Goal: Information Seeking & Learning: Check status

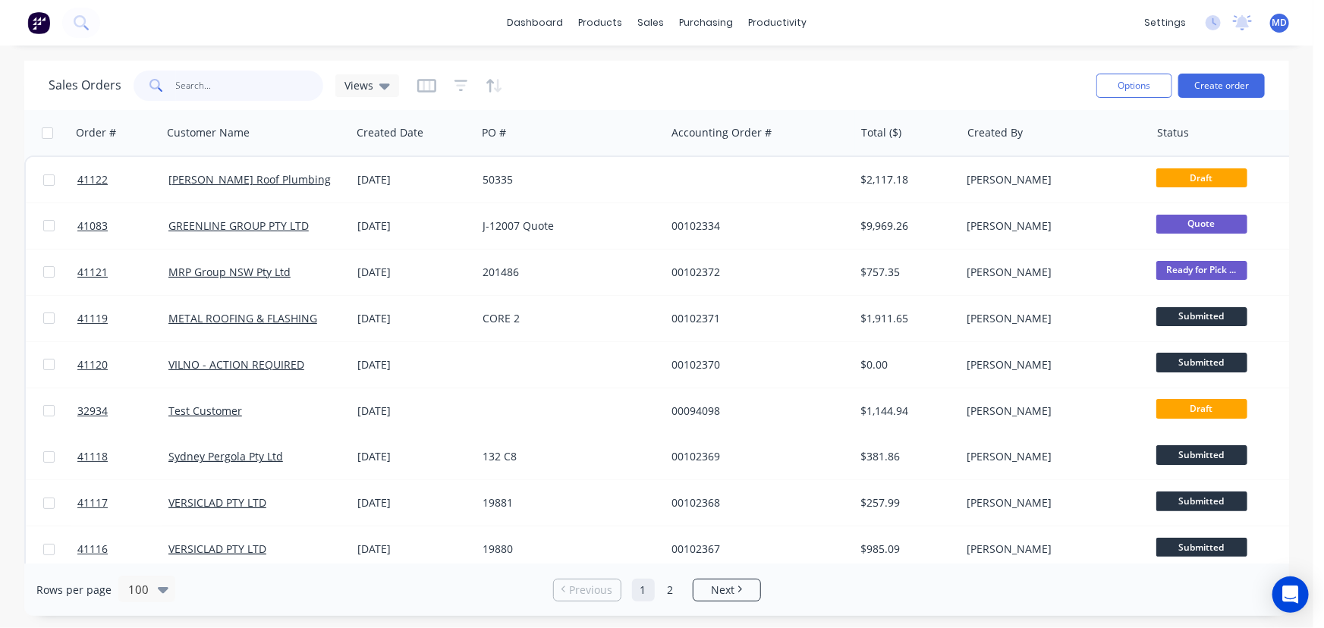
click at [231, 82] on input "text" at bounding box center [250, 86] width 148 height 30
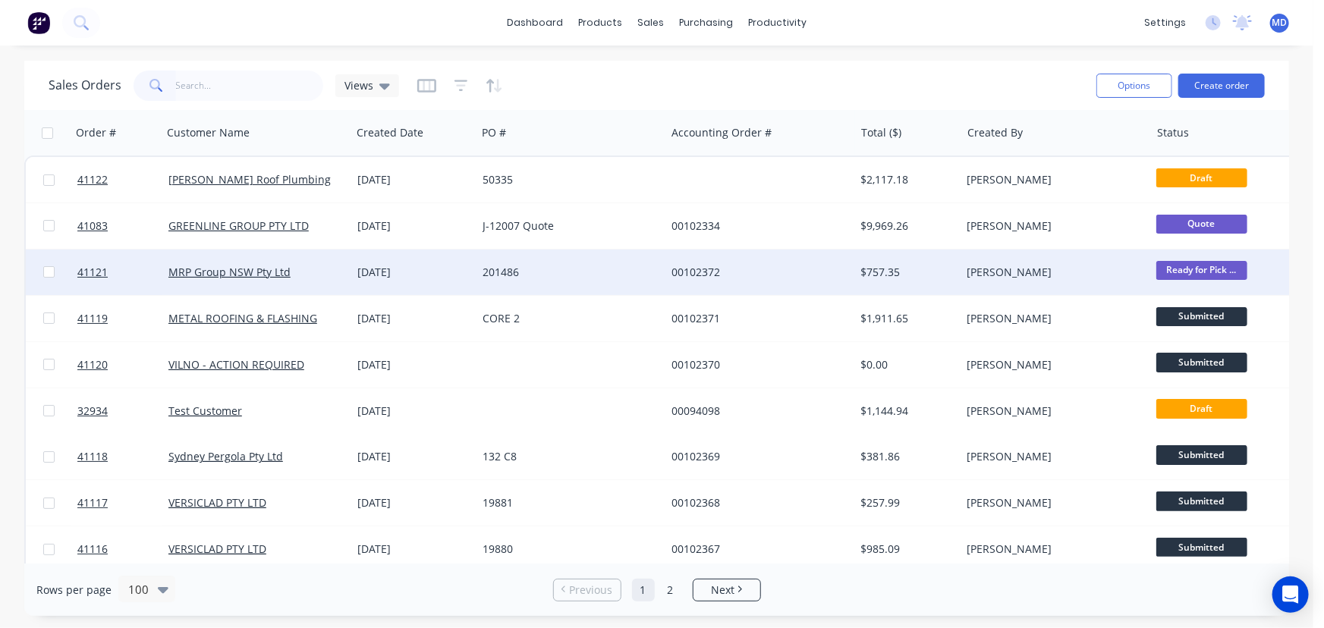
click at [620, 268] on div "201486" at bounding box center [566, 272] width 168 height 15
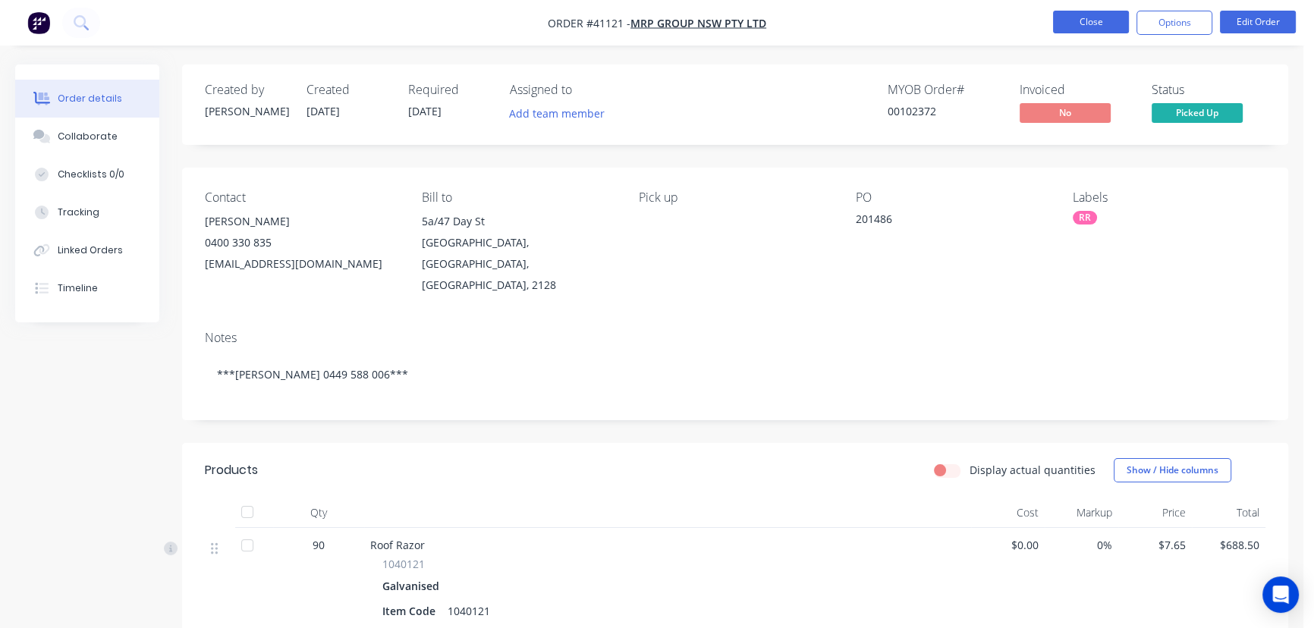
click at [1078, 22] on button "Close" at bounding box center [1091, 22] width 76 height 23
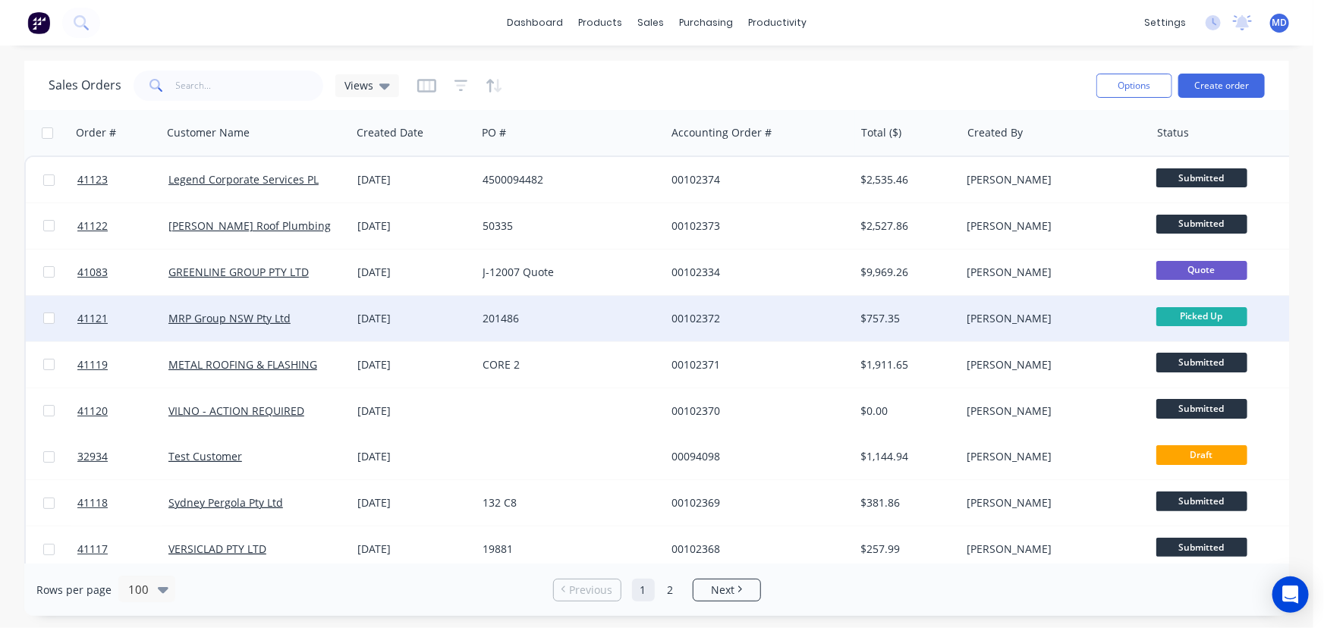
click at [567, 316] on div "201486" at bounding box center [566, 318] width 168 height 15
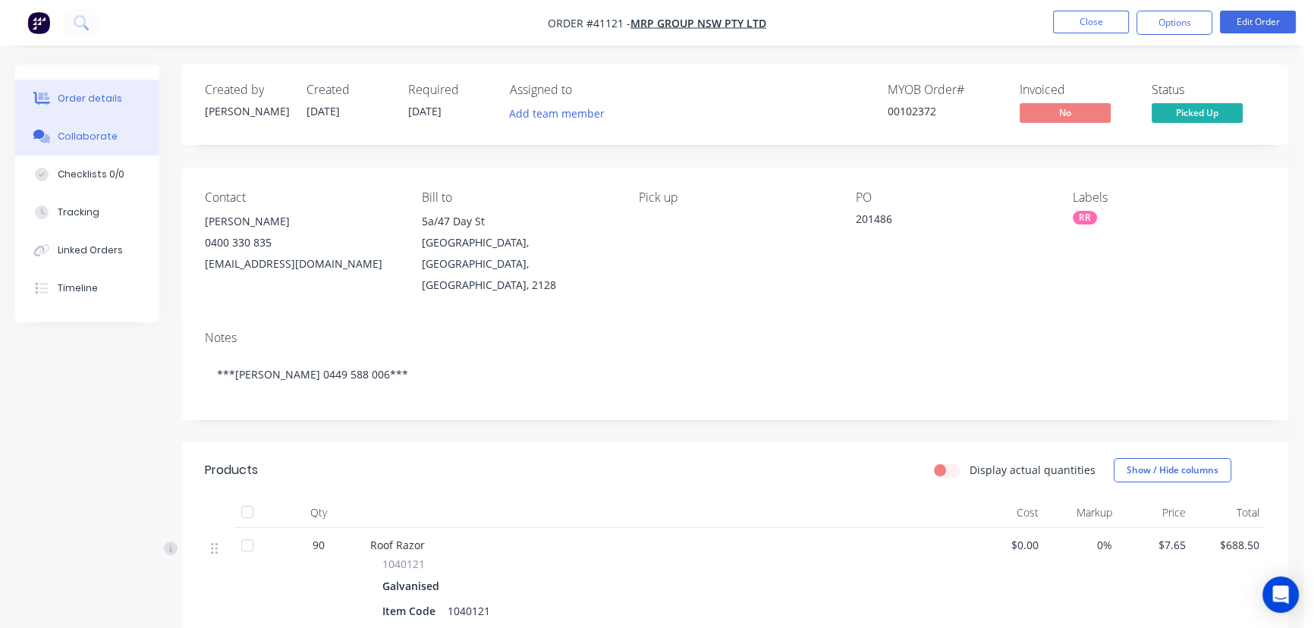
click at [100, 134] on div "Collaborate" at bounding box center [88, 137] width 60 height 14
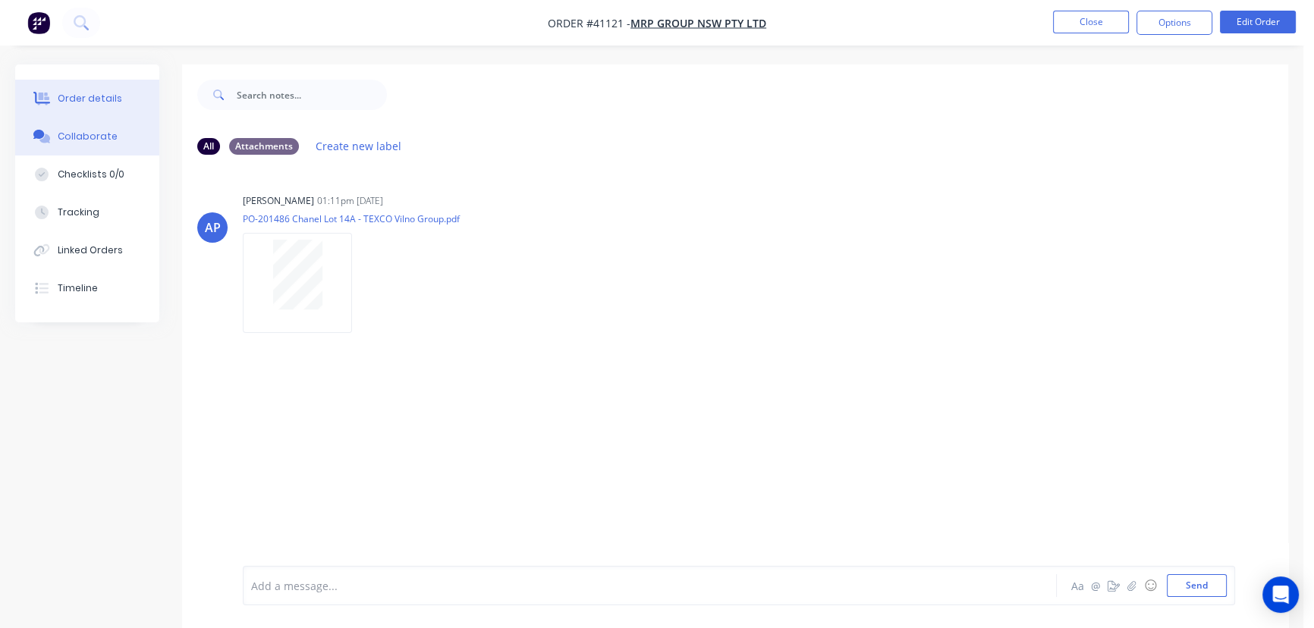
click at [98, 97] on div "Order details" at bounding box center [90, 99] width 64 height 14
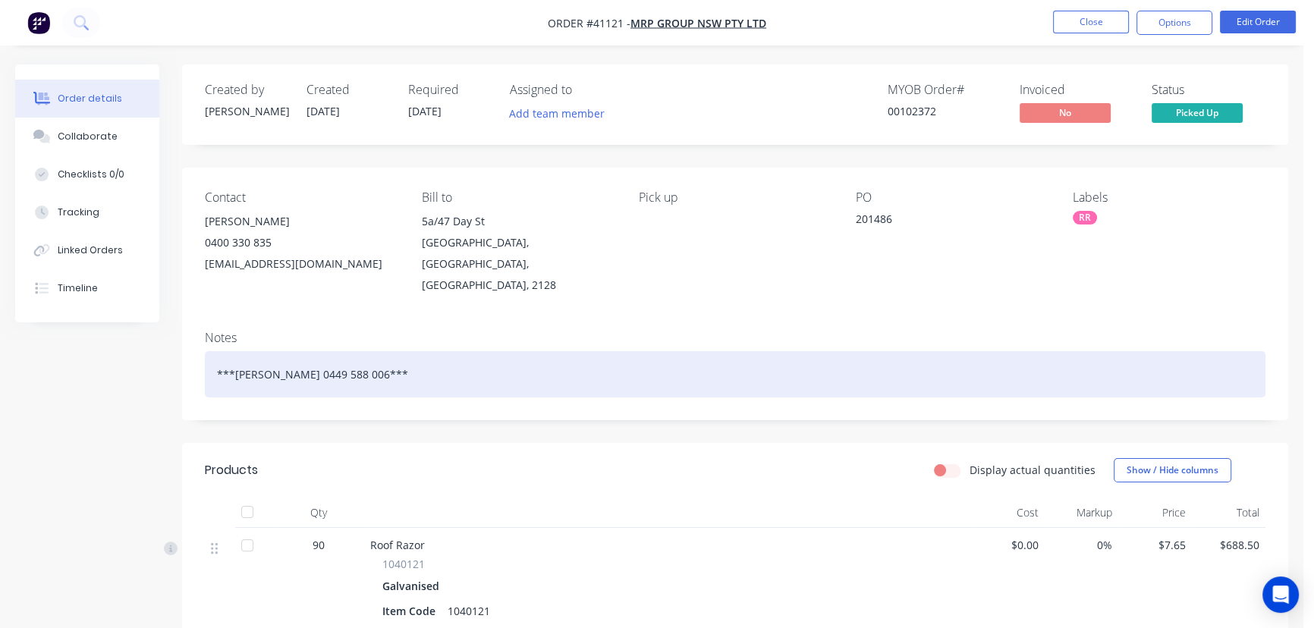
click at [368, 351] on div "***Frankie 0449 588 006***" at bounding box center [735, 374] width 1061 height 46
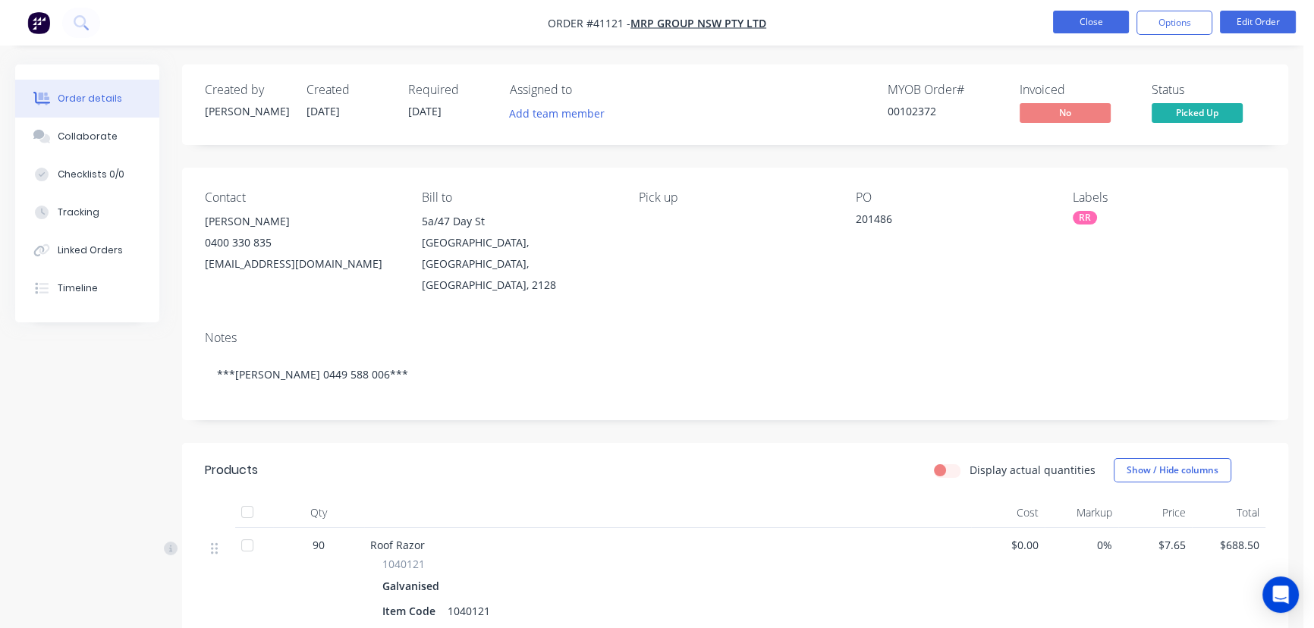
click at [1083, 22] on button "Close" at bounding box center [1091, 22] width 76 height 23
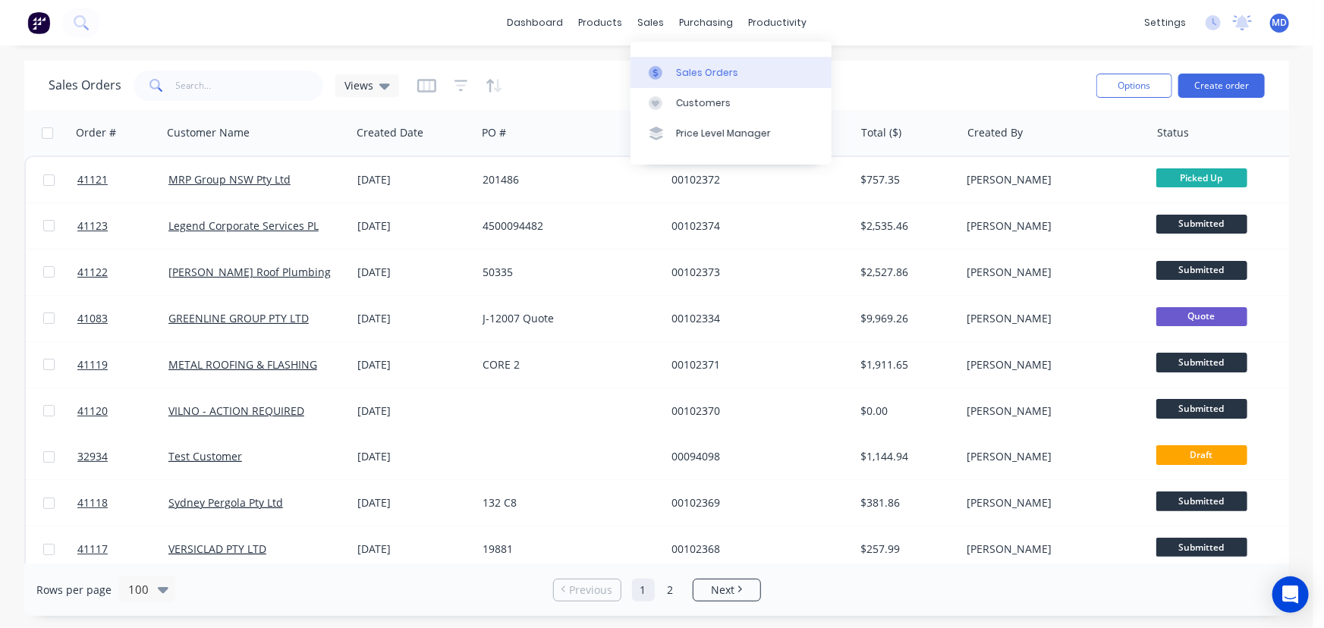
click at [709, 61] on link "Sales Orders" at bounding box center [730, 72] width 201 height 30
click at [453, 130] on icon "button" at bounding box center [456, 132] width 7 height 11
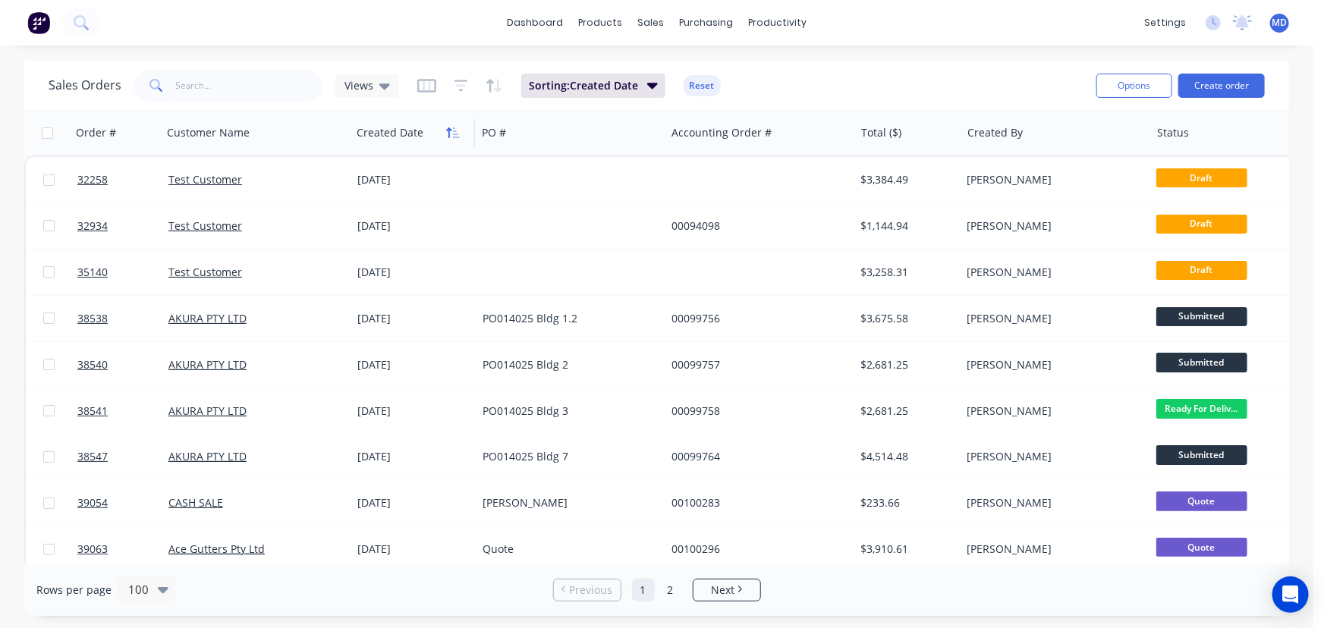
click at [448, 124] on button "button" at bounding box center [453, 132] width 23 height 23
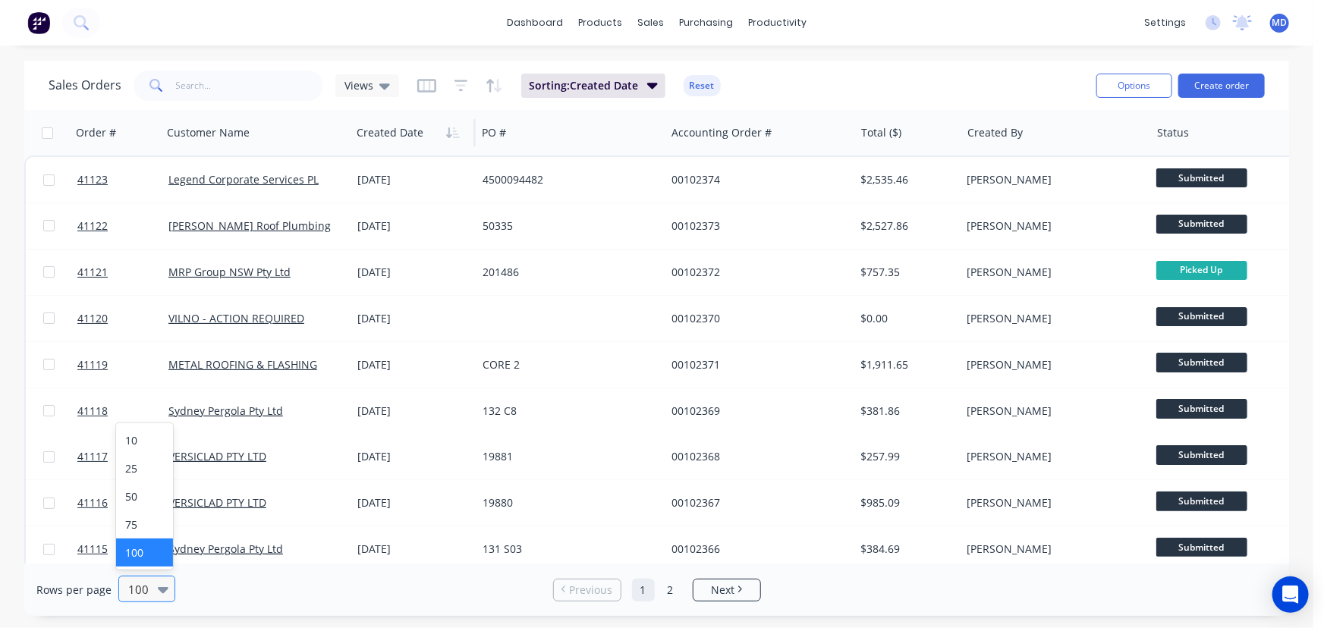
click at [163, 584] on icon at bounding box center [163, 589] width 11 height 17
click at [137, 473] on div "25" at bounding box center [144, 468] width 57 height 28
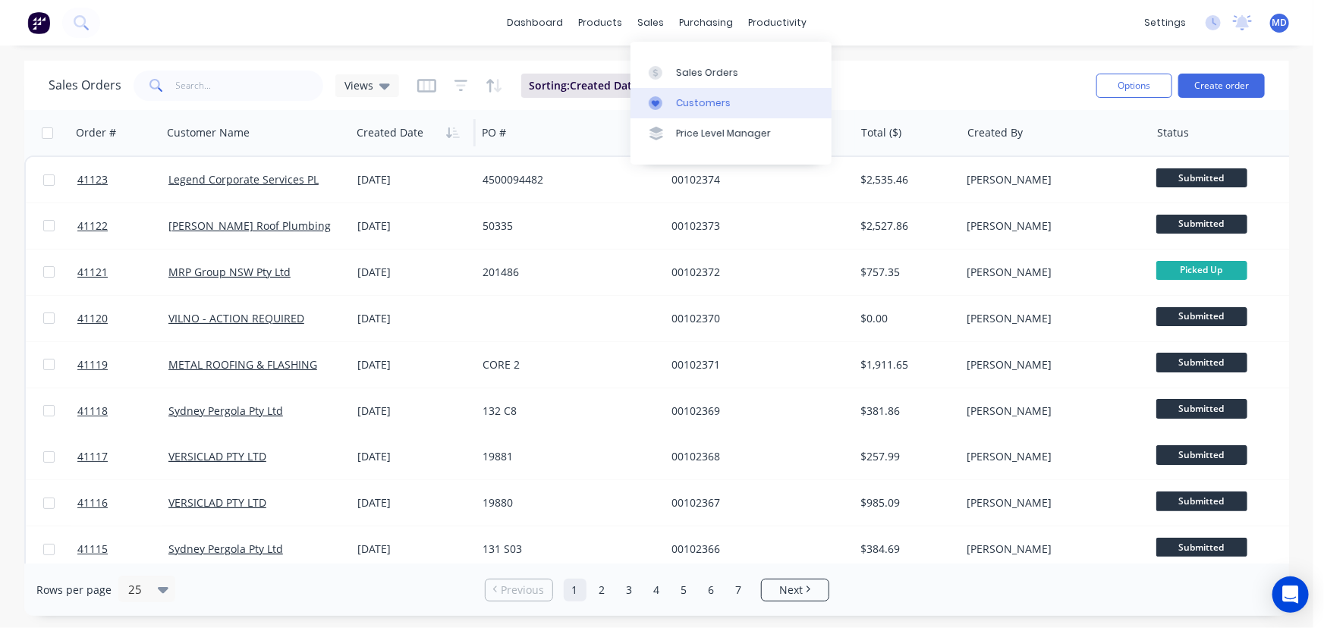
click at [706, 97] on div "Customers" at bounding box center [703, 103] width 55 height 14
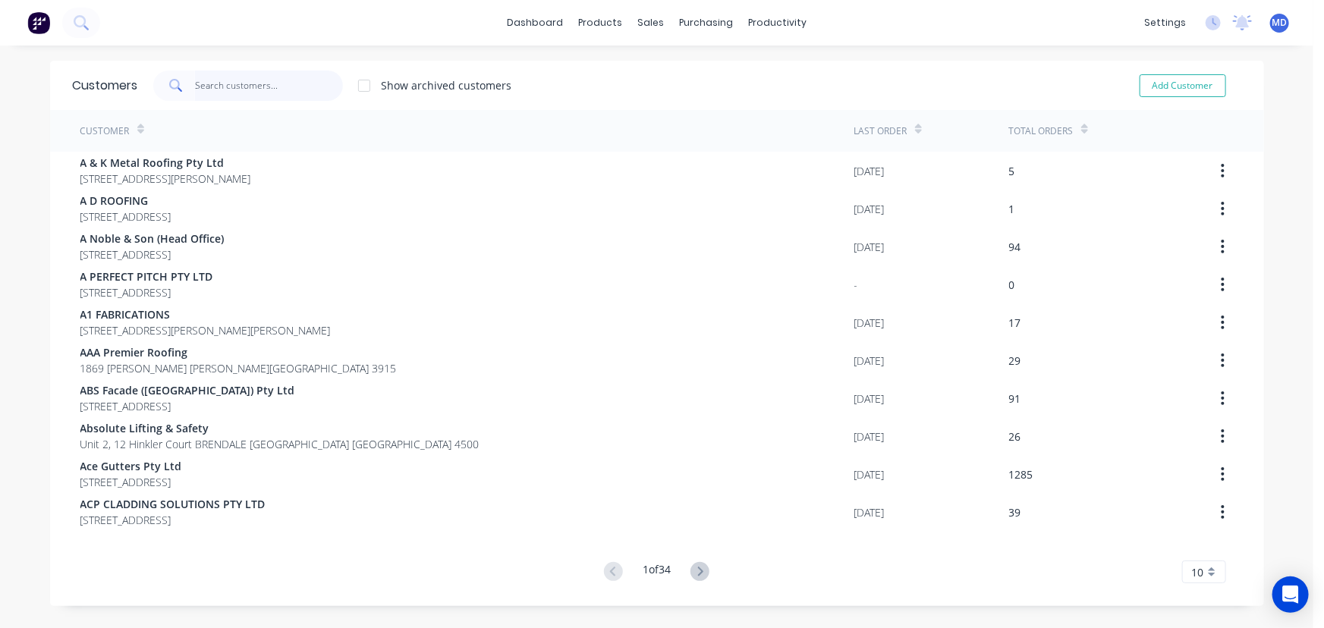
click at [288, 92] on input "text" at bounding box center [269, 86] width 148 height 30
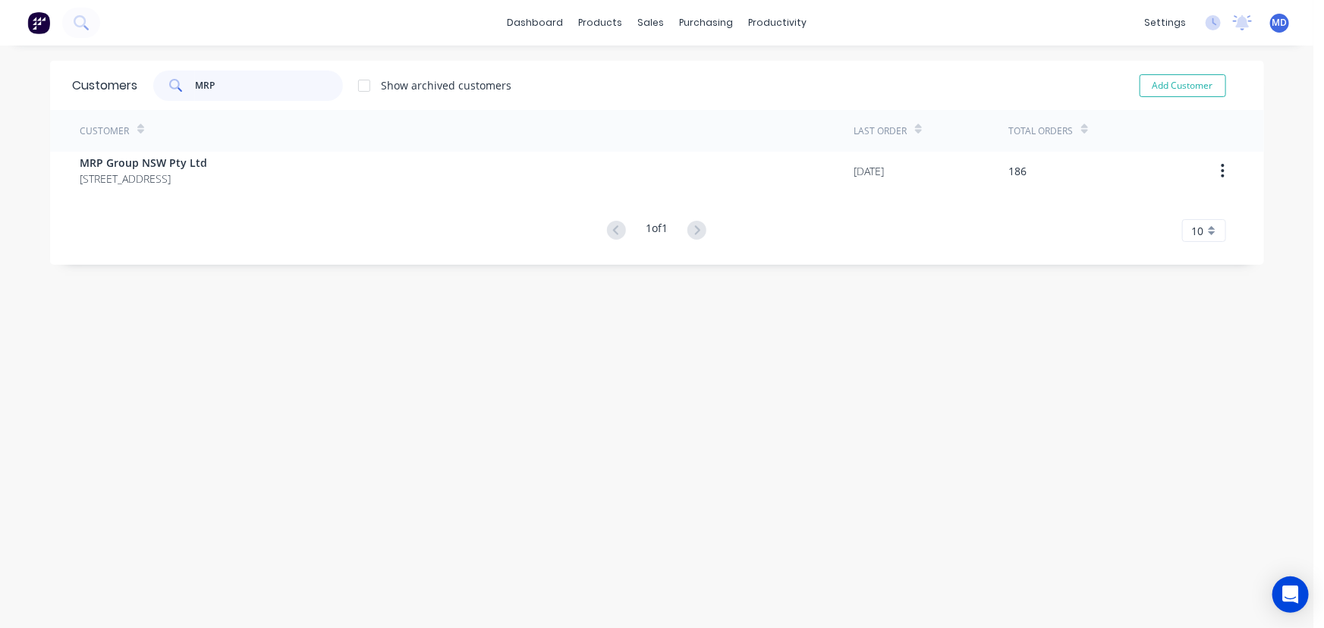
type input "MRP"
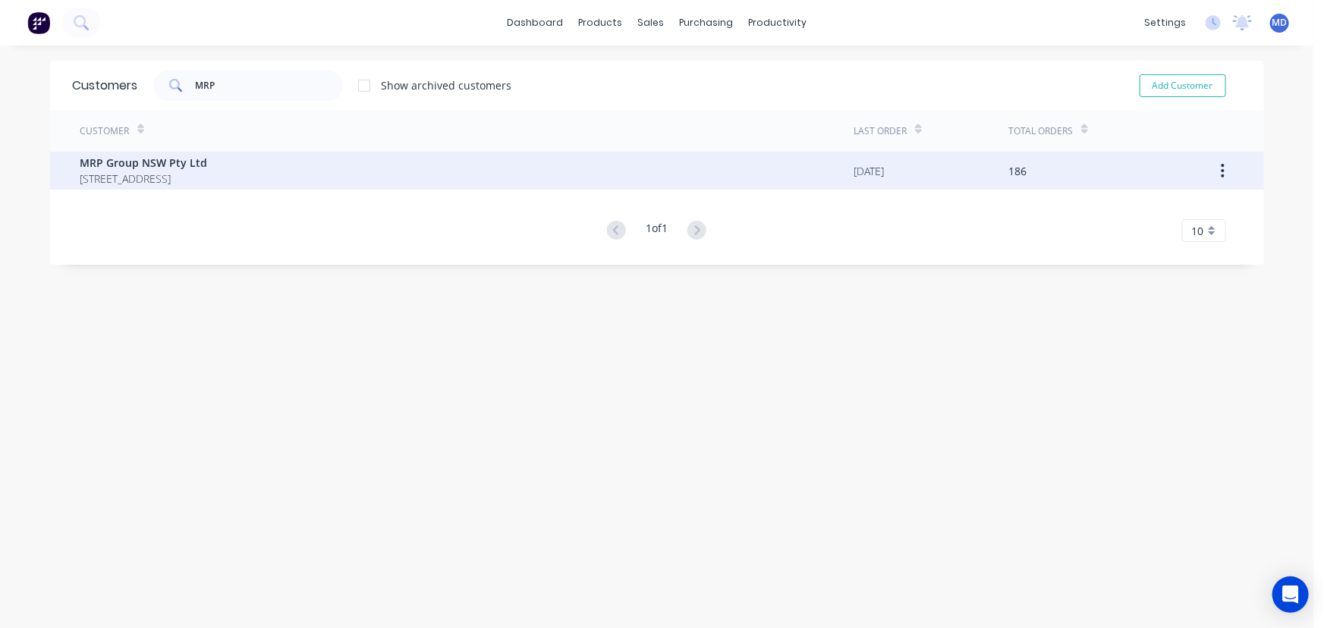
click at [144, 168] on span "MRP Group NSW Pty Ltd" at bounding box center [143, 163] width 127 height 16
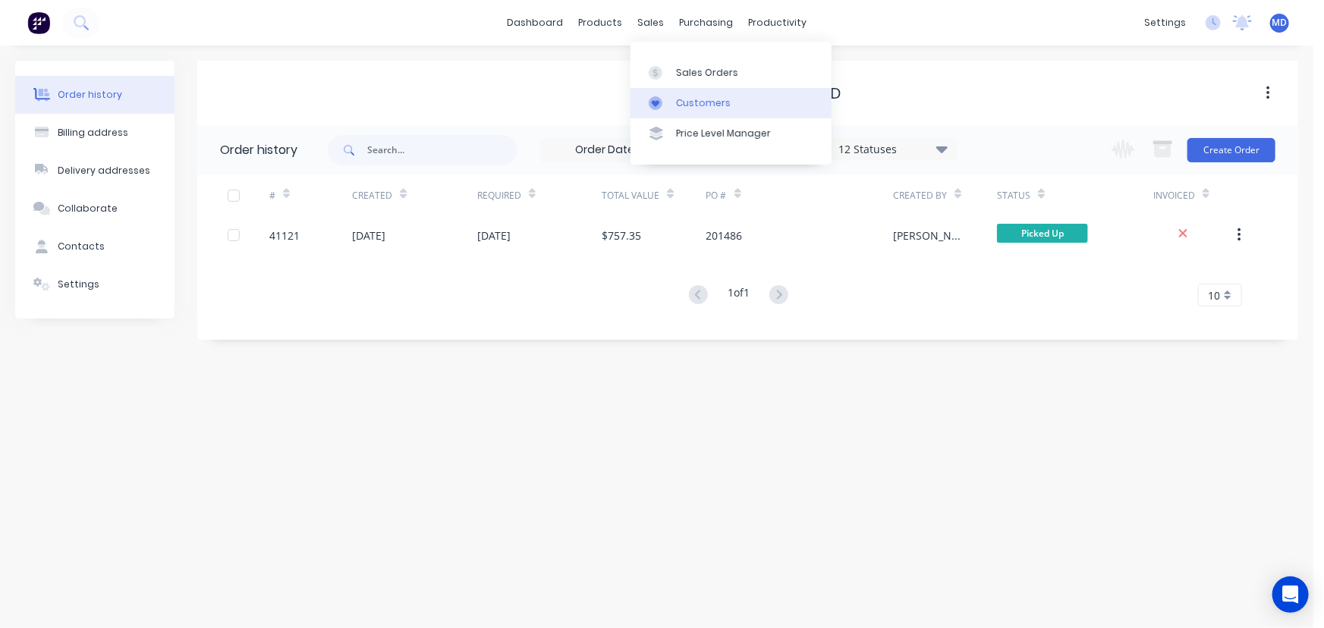
click at [690, 106] on div "Customers" at bounding box center [703, 103] width 55 height 14
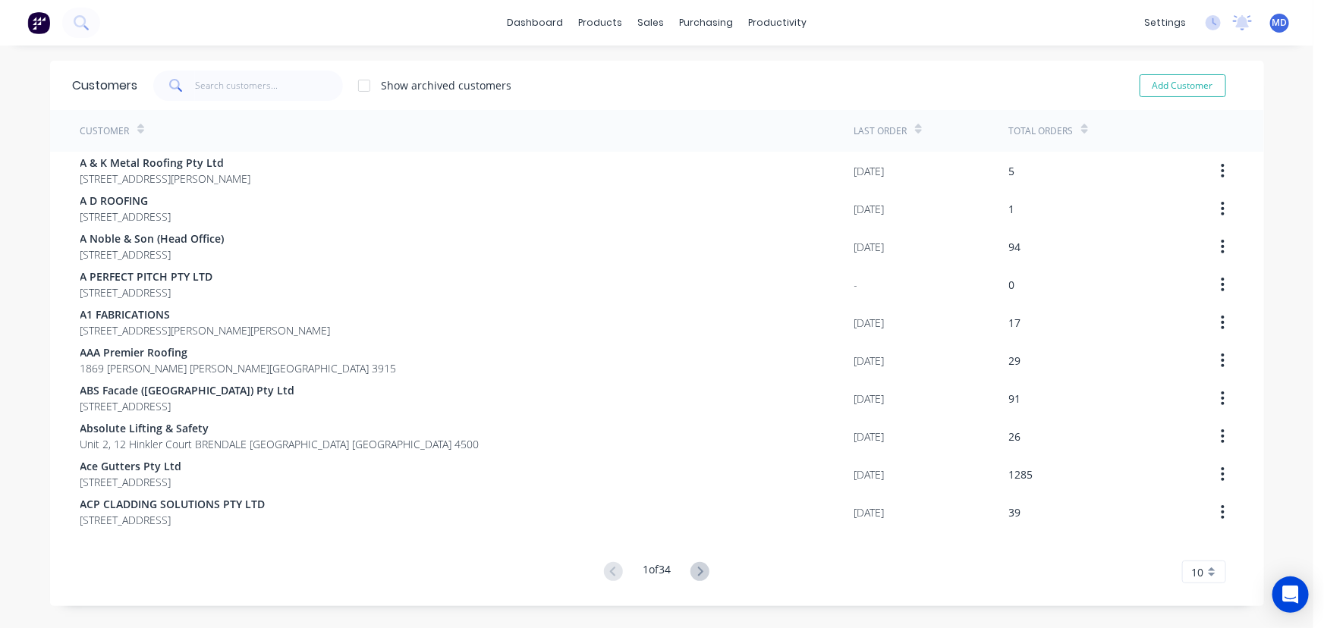
click at [290, 100] on div "Customers Show archived customers Add Customer" at bounding box center [657, 85] width 1214 height 49
click at [265, 83] on input "text" at bounding box center [269, 86] width 148 height 30
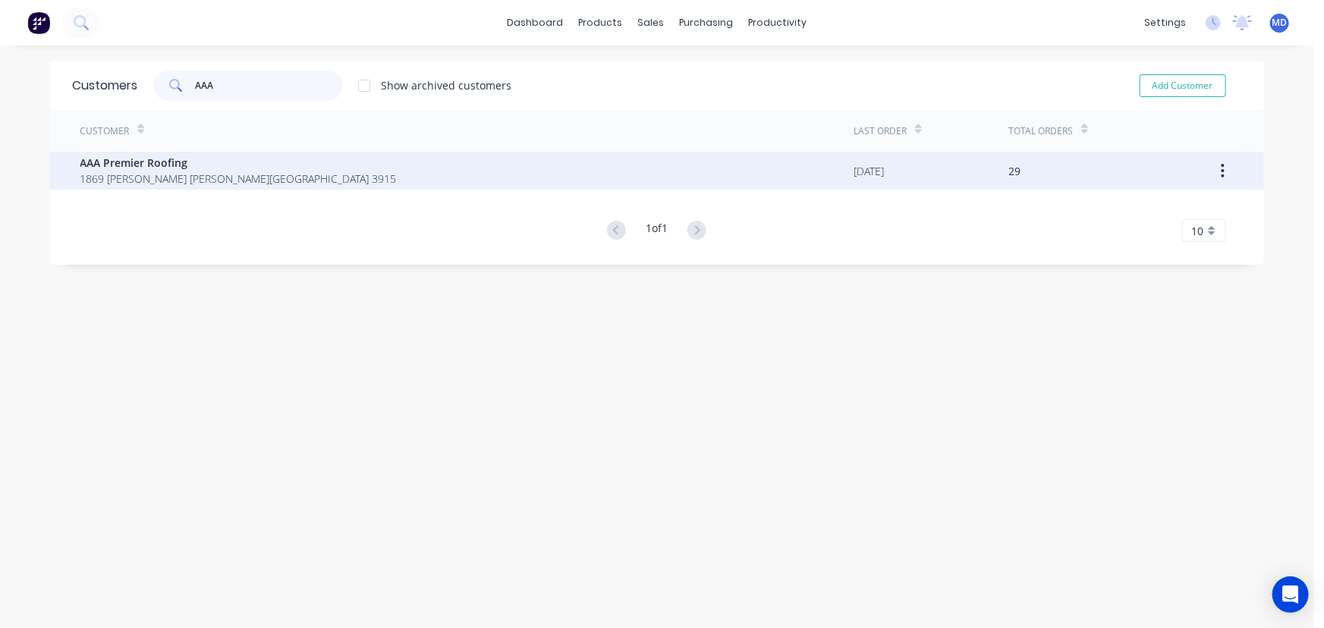
type input "AAA"
click at [116, 158] on span "AAA Premier Roofing" at bounding box center [238, 163] width 316 height 16
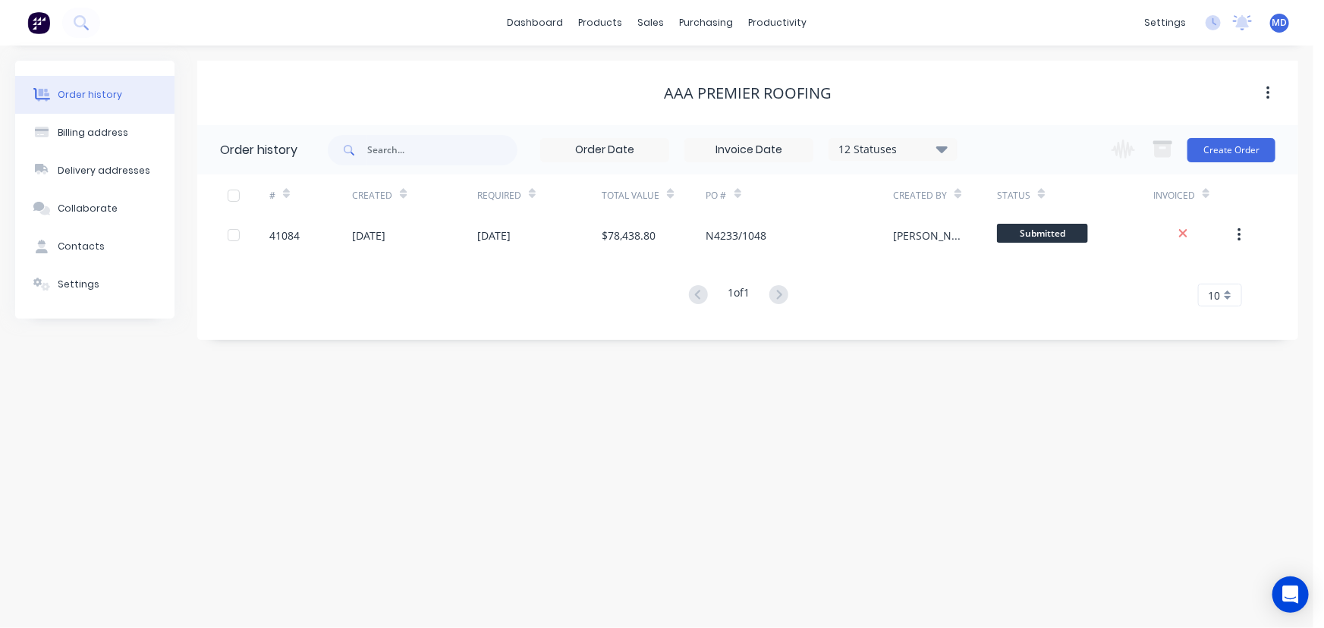
click at [938, 146] on icon at bounding box center [941, 149] width 11 height 18
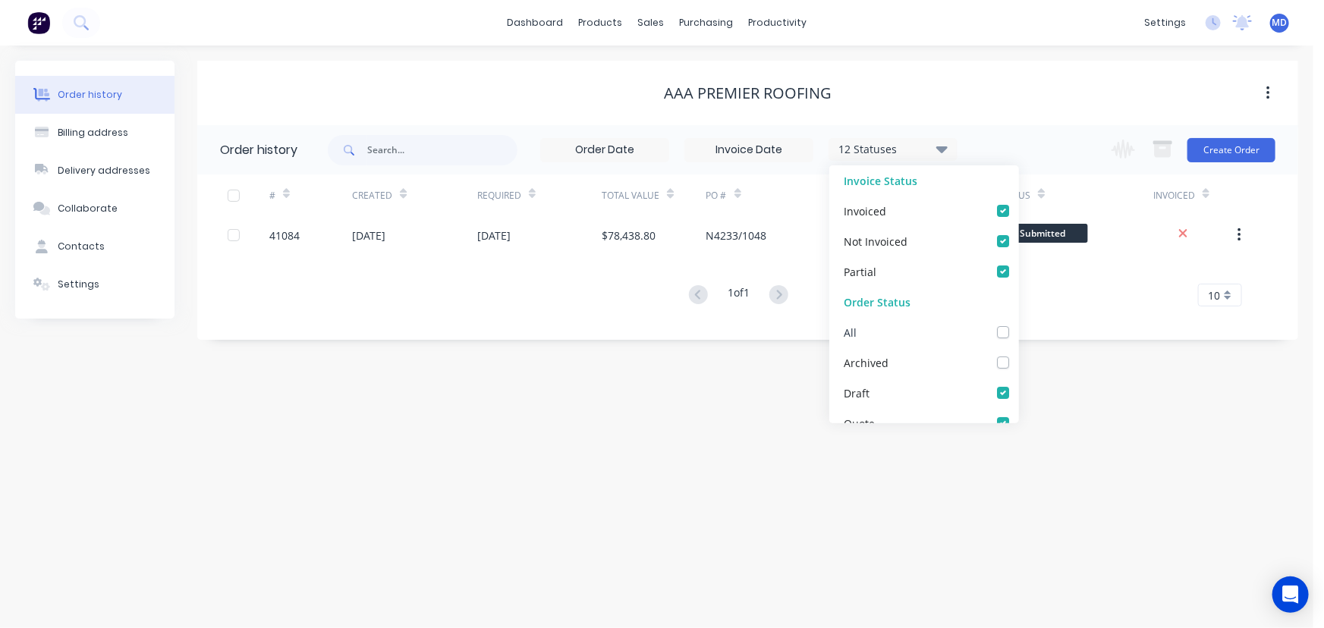
click at [1018, 324] on label at bounding box center [1018, 324] width 0 height 0
click at [1018, 333] on input "checkbox" at bounding box center [1024, 331] width 12 height 14
checkbox input "true"
click at [1064, 367] on div "Order history Billing address Delivery addresses Collaborate Contacts Settings …" at bounding box center [656, 337] width 1313 height 583
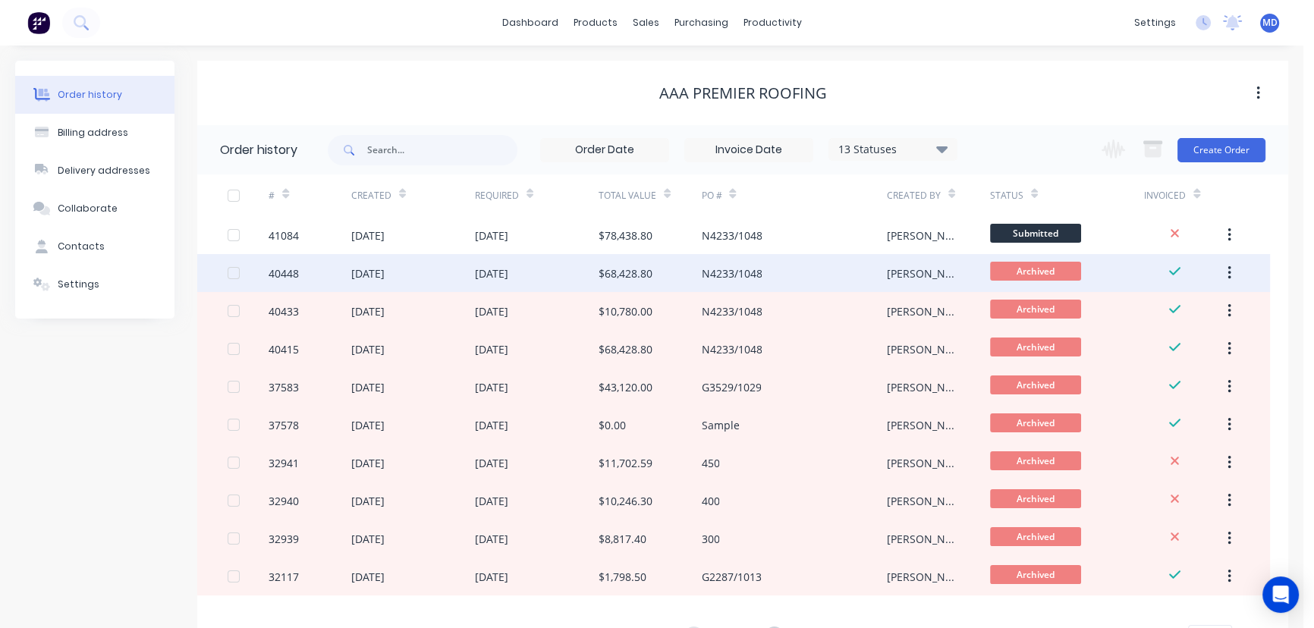
click at [637, 275] on div "$68,428.80" at bounding box center [626, 274] width 54 height 16
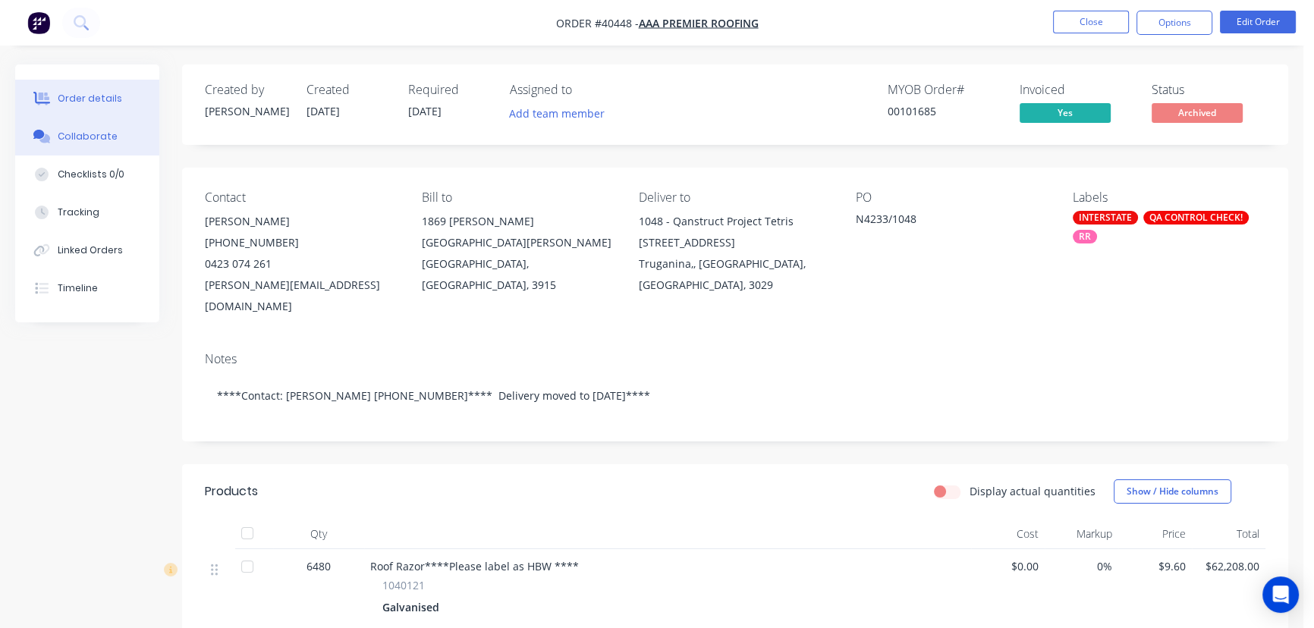
click at [84, 137] on div "Collaborate" at bounding box center [88, 137] width 60 height 14
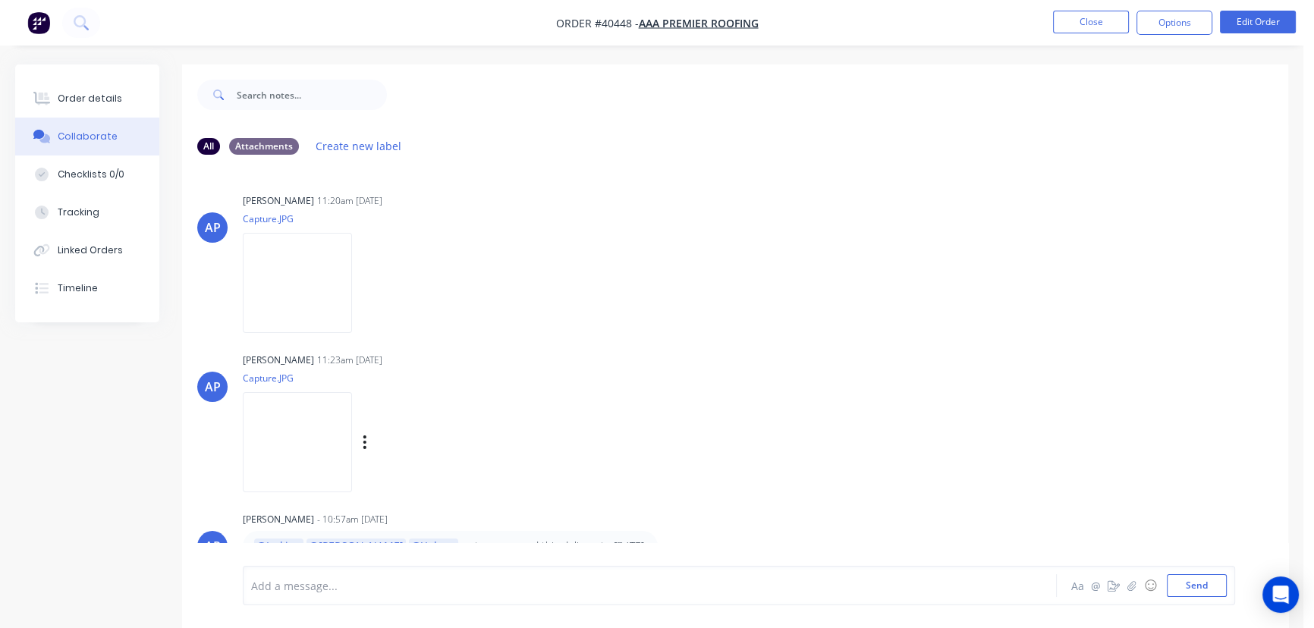
click at [310, 444] on img at bounding box center [297, 441] width 109 height 99
click at [83, 92] on div "Order details" at bounding box center [90, 99] width 64 height 14
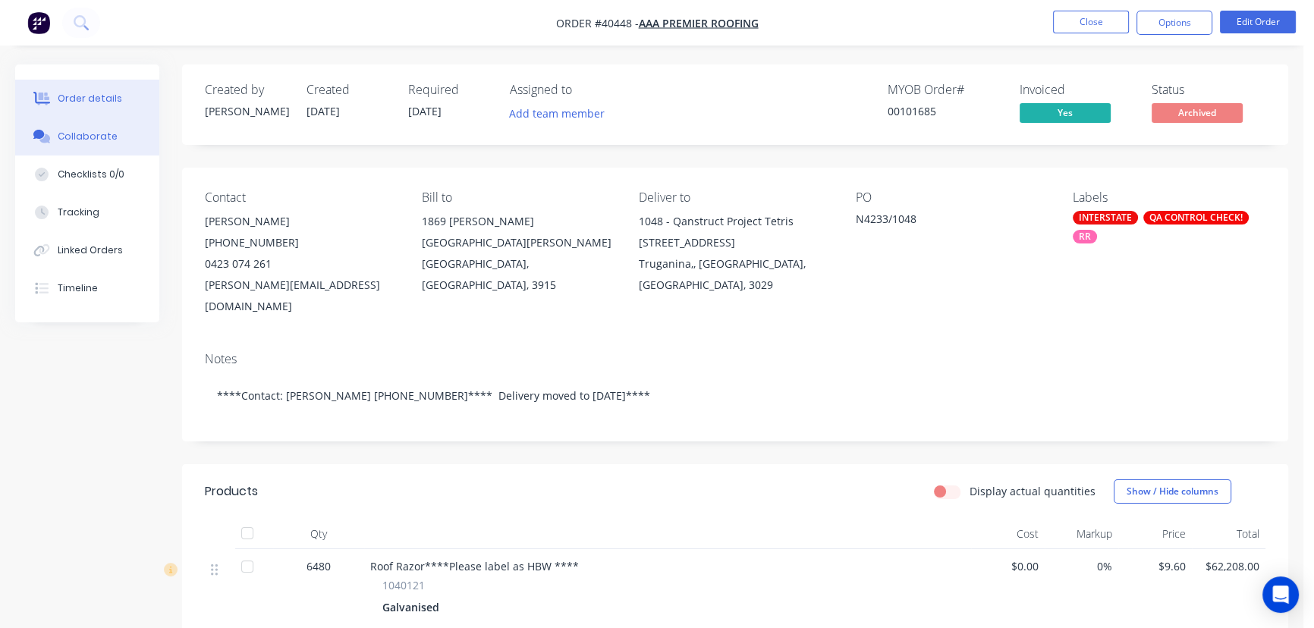
click at [80, 137] on div "Collaborate" at bounding box center [88, 137] width 60 height 14
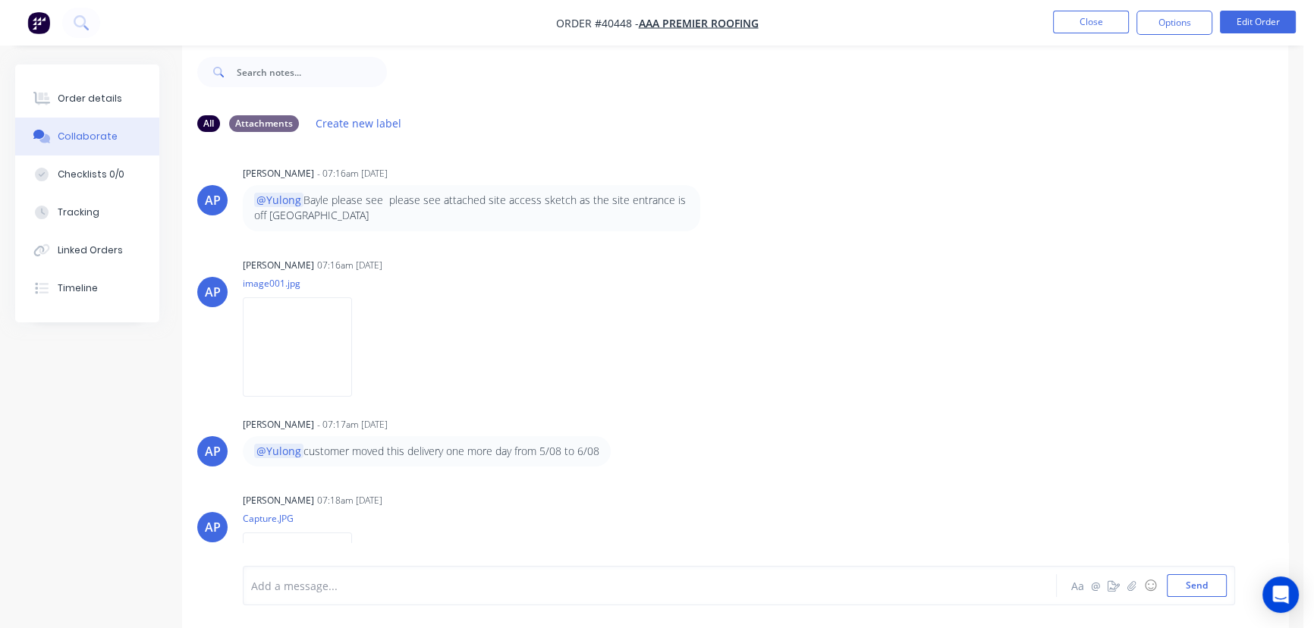
scroll to position [889, 0]
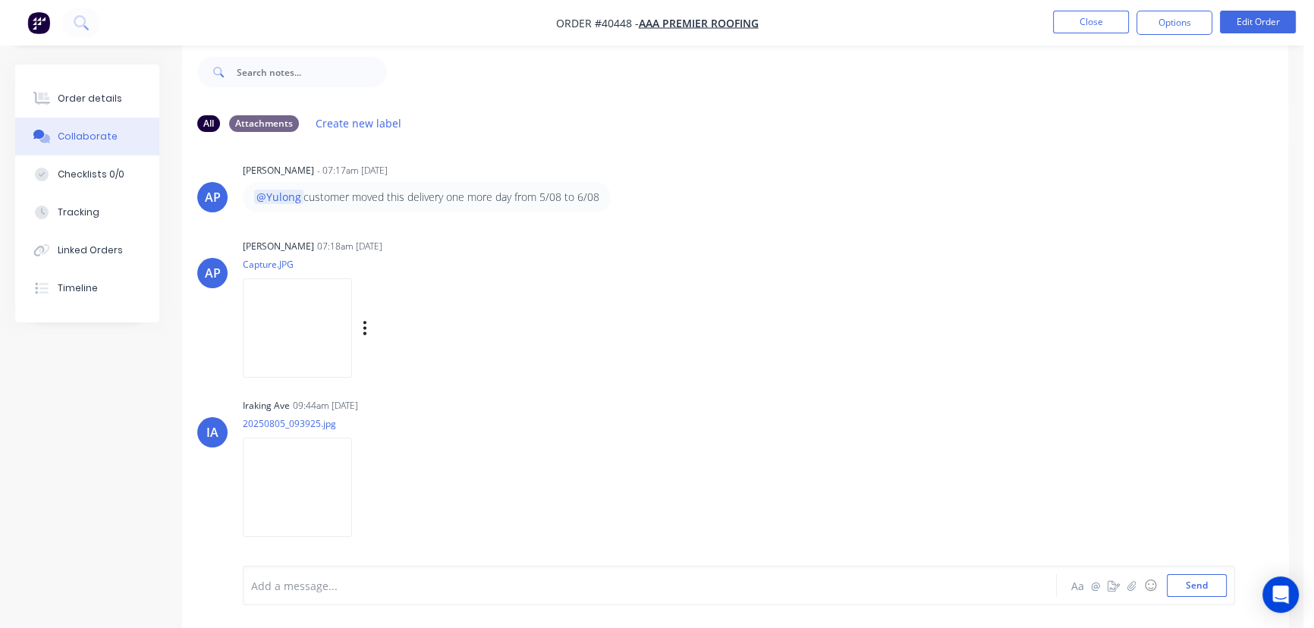
click at [297, 353] on img at bounding box center [297, 327] width 109 height 99
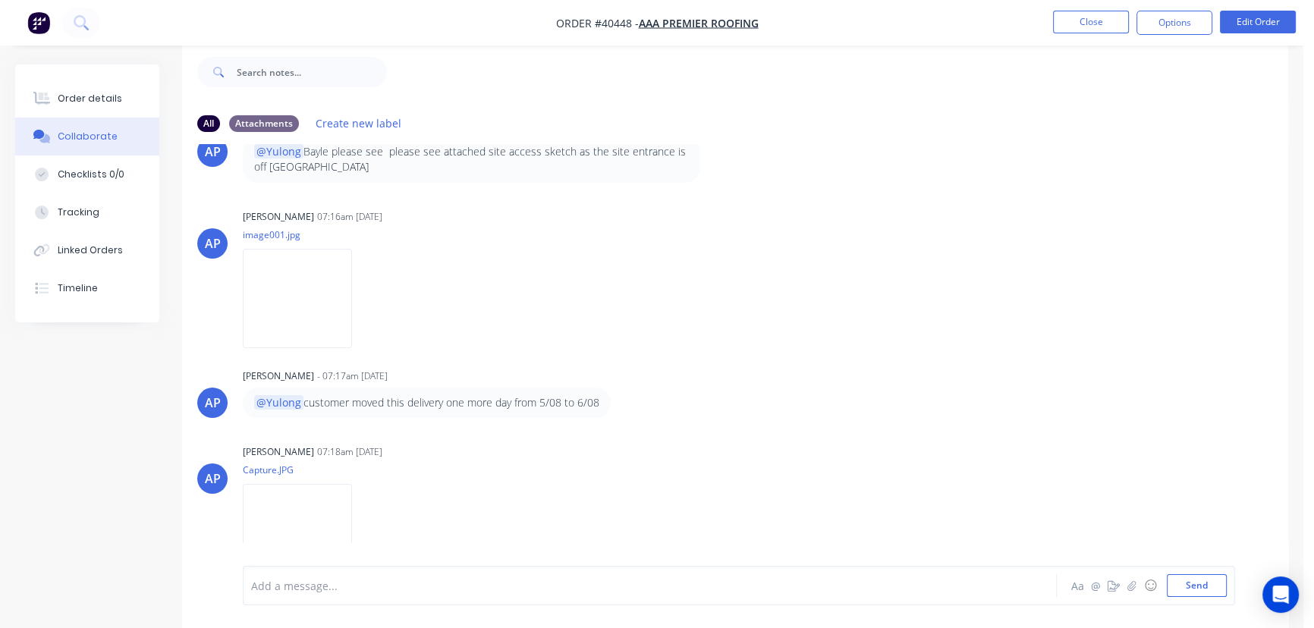
scroll to position [683, 0]
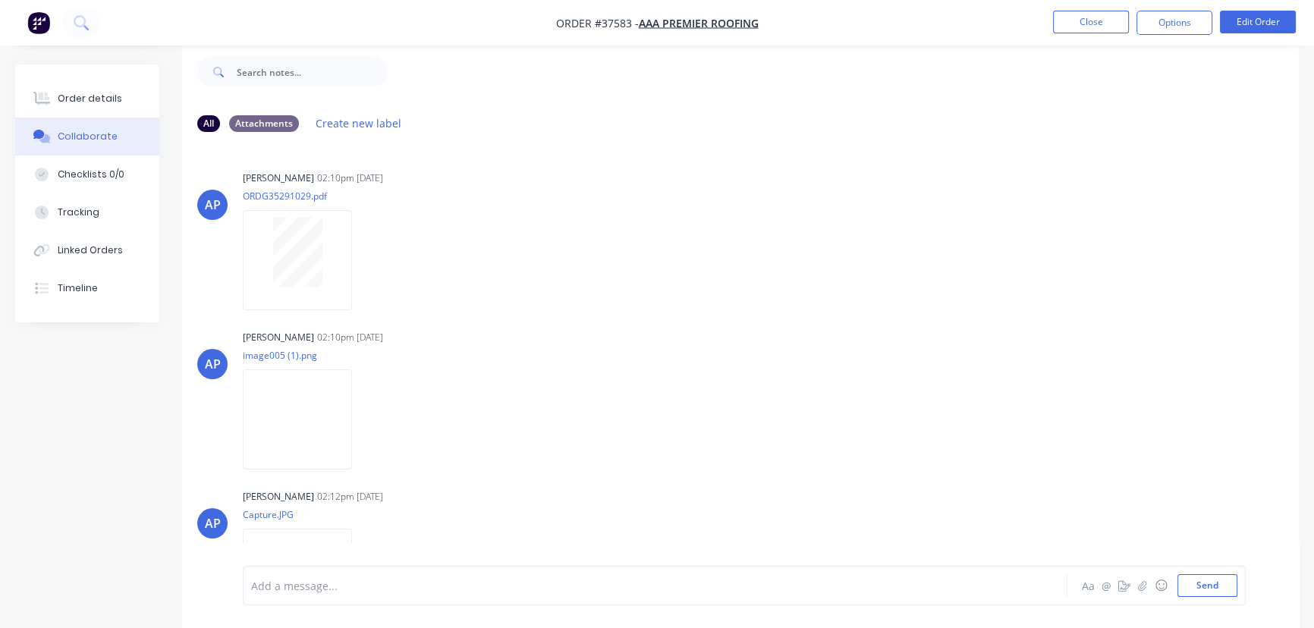
scroll to position [1733, 0]
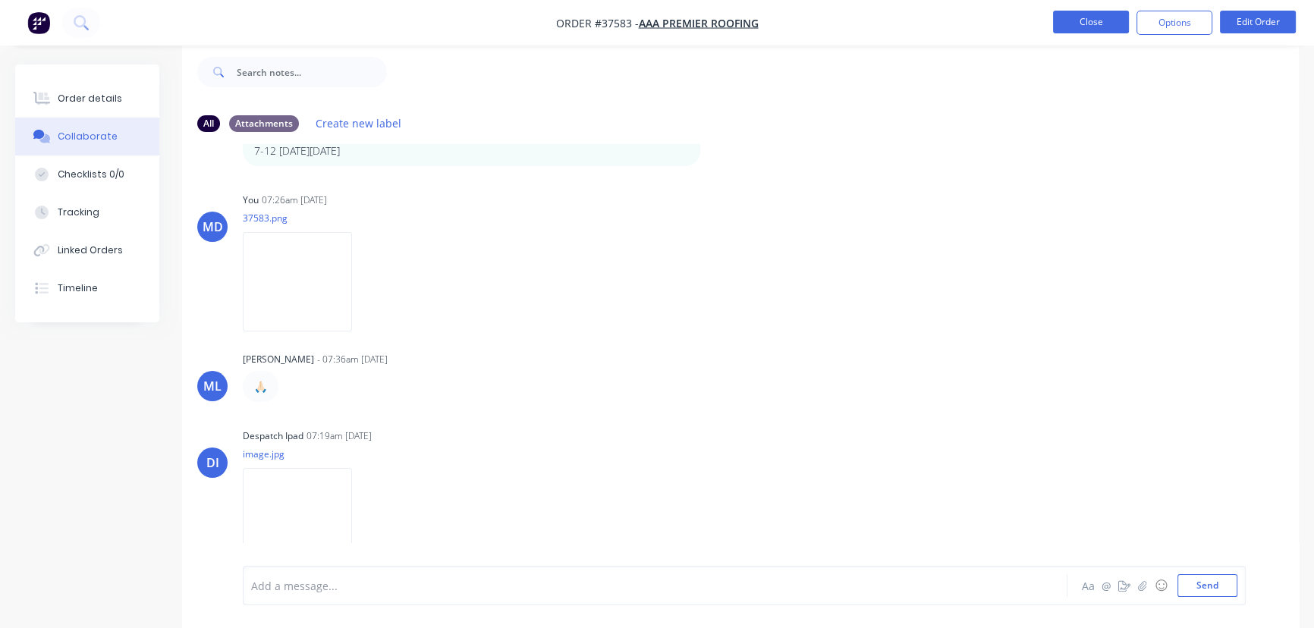
click at [1089, 15] on button "Close" at bounding box center [1091, 22] width 76 height 23
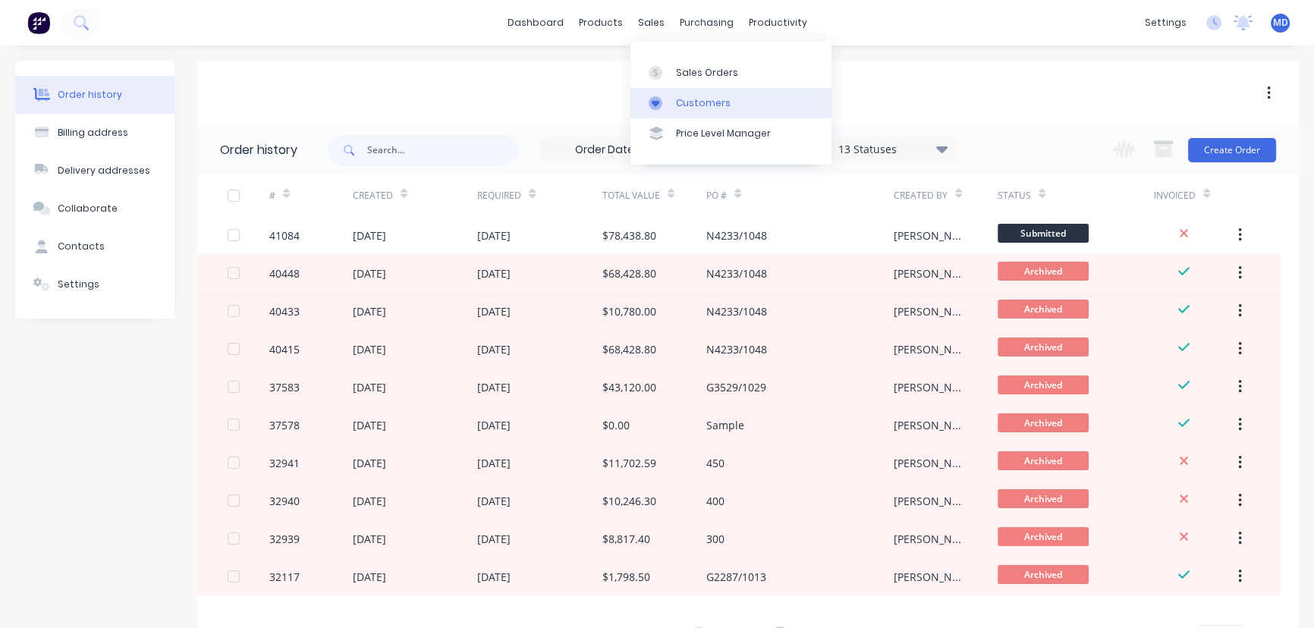
click at [715, 97] on div "Customers" at bounding box center [703, 103] width 55 height 14
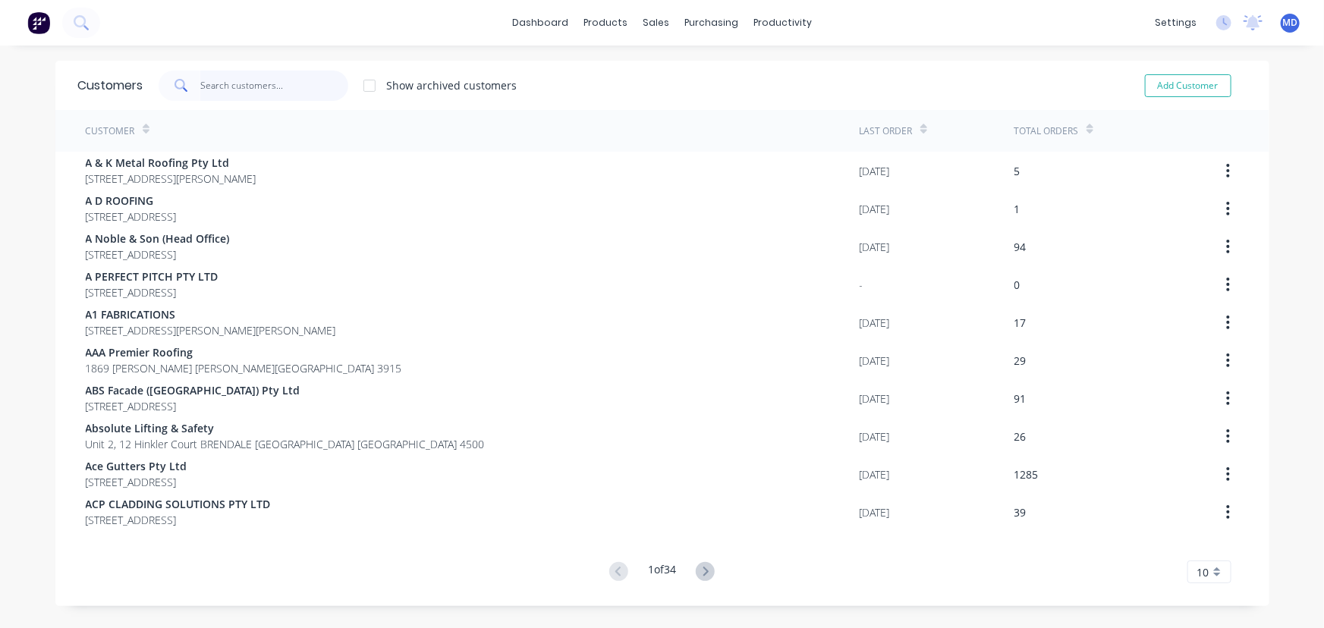
click at [291, 93] on input "text" at bounding box center [274, 86] width 148 height 30
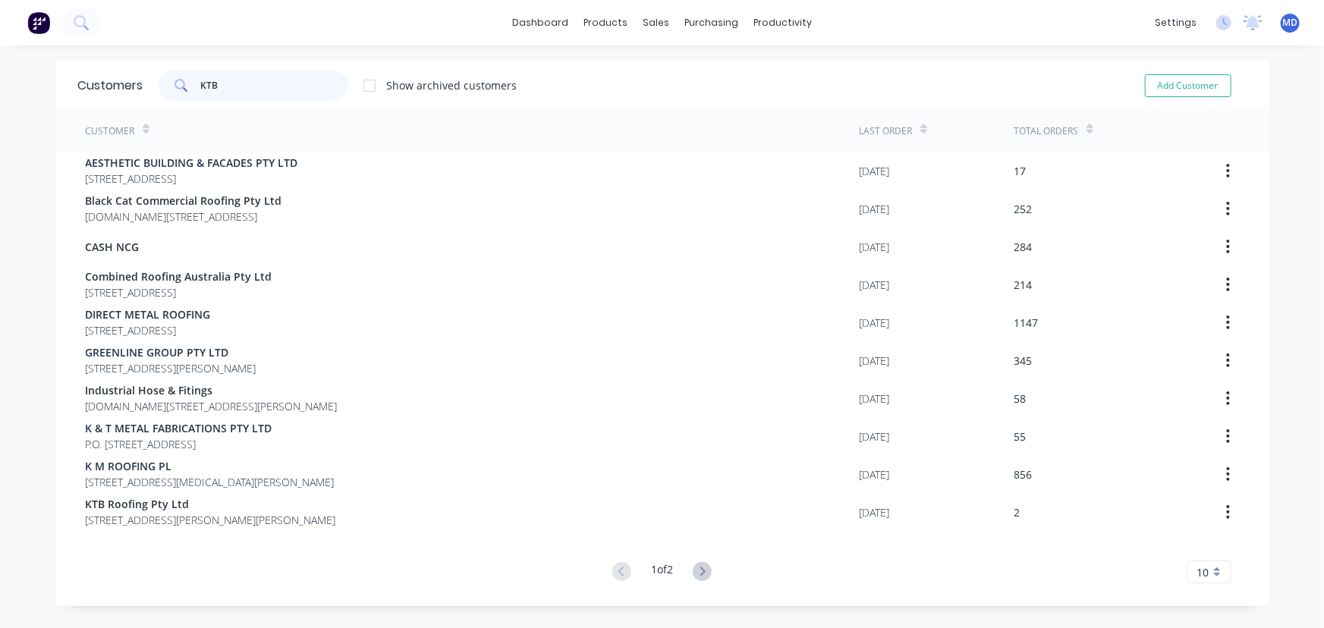
type input "KTB"
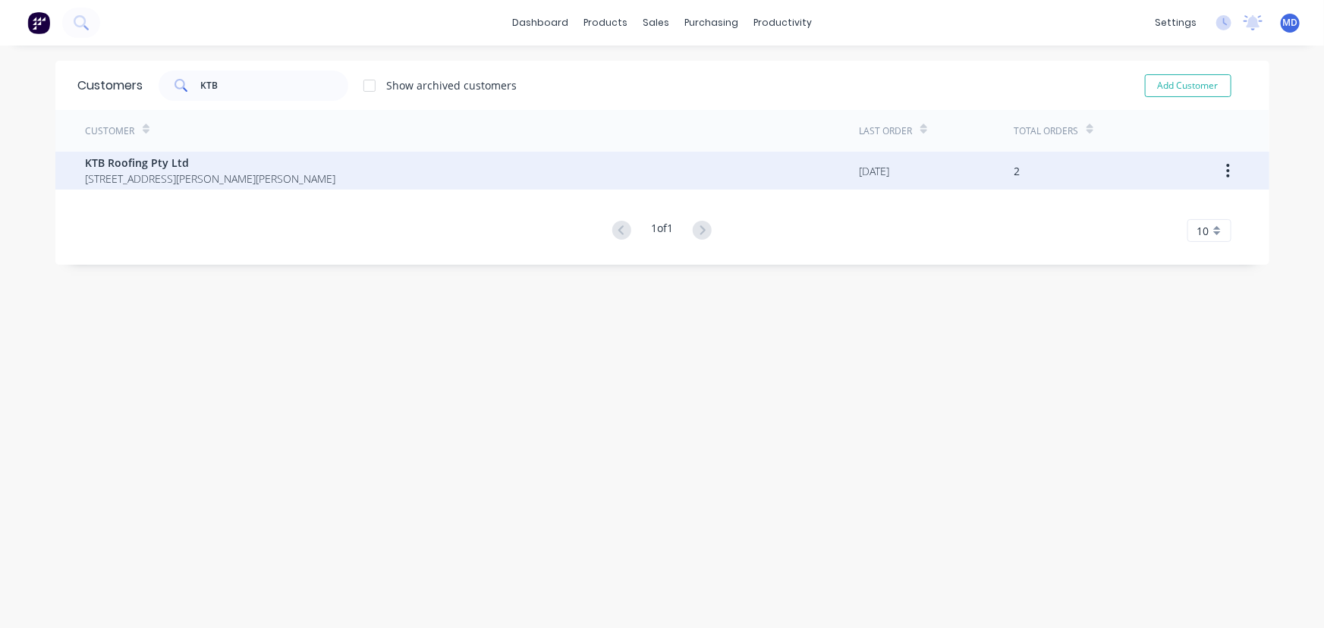
click at [136, 171] on span "[STREET_ADDRESS][PERSON_NAME][PERSON_NAME]" at bounding box center [211, 179] width 250 height 16
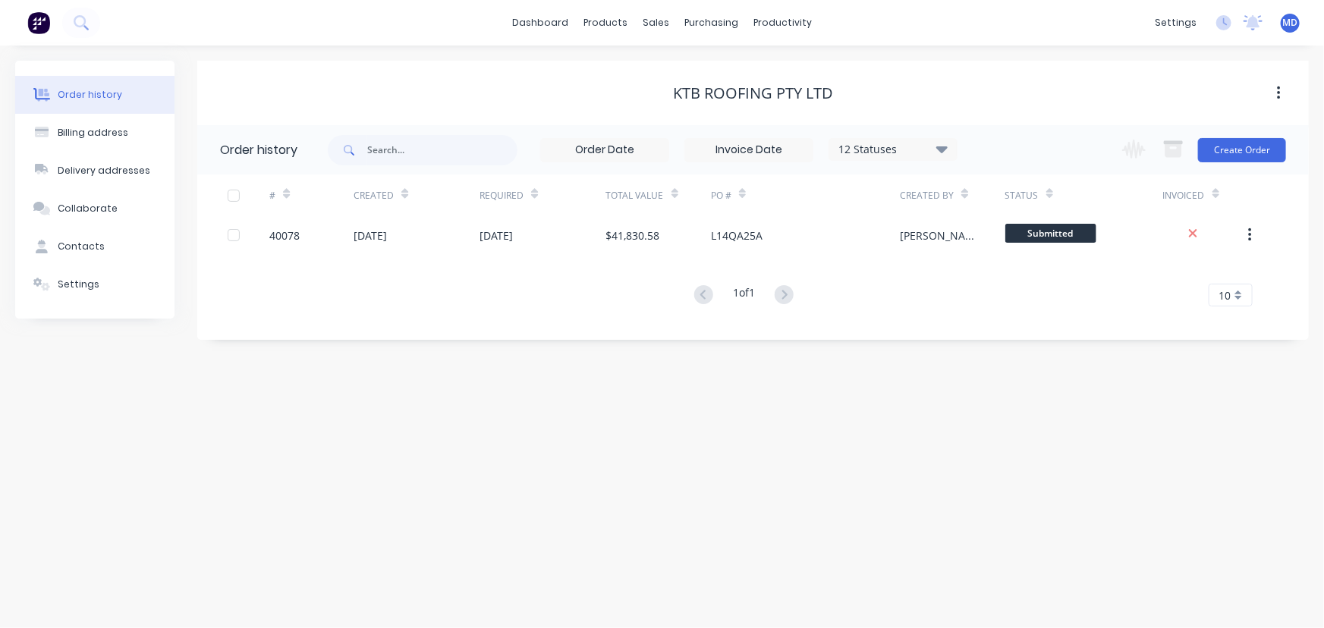
click at [943, 147] on icon at bounding box center [941, 149] width 11 height 7
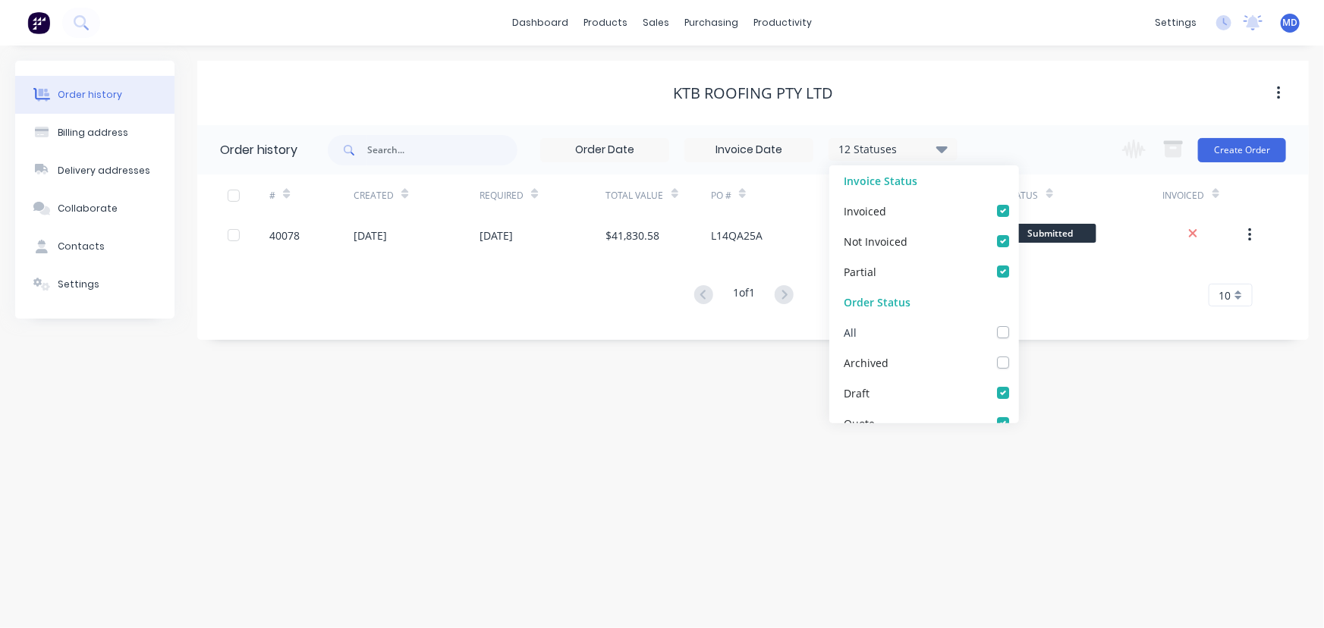
click at [1018, 324] on label at bounding box center [1018, 324] width 0 height 0
click at [1018, 330] on input "checkbox" at bounding box center [1024, 331] width 12 height 14
checkbox input "true"
click at [1098, 371] on div "Order history Billing address Delivery addresses Collaborate Contacts Settings …" at bounding box center [662, 337] width 1324 height 583
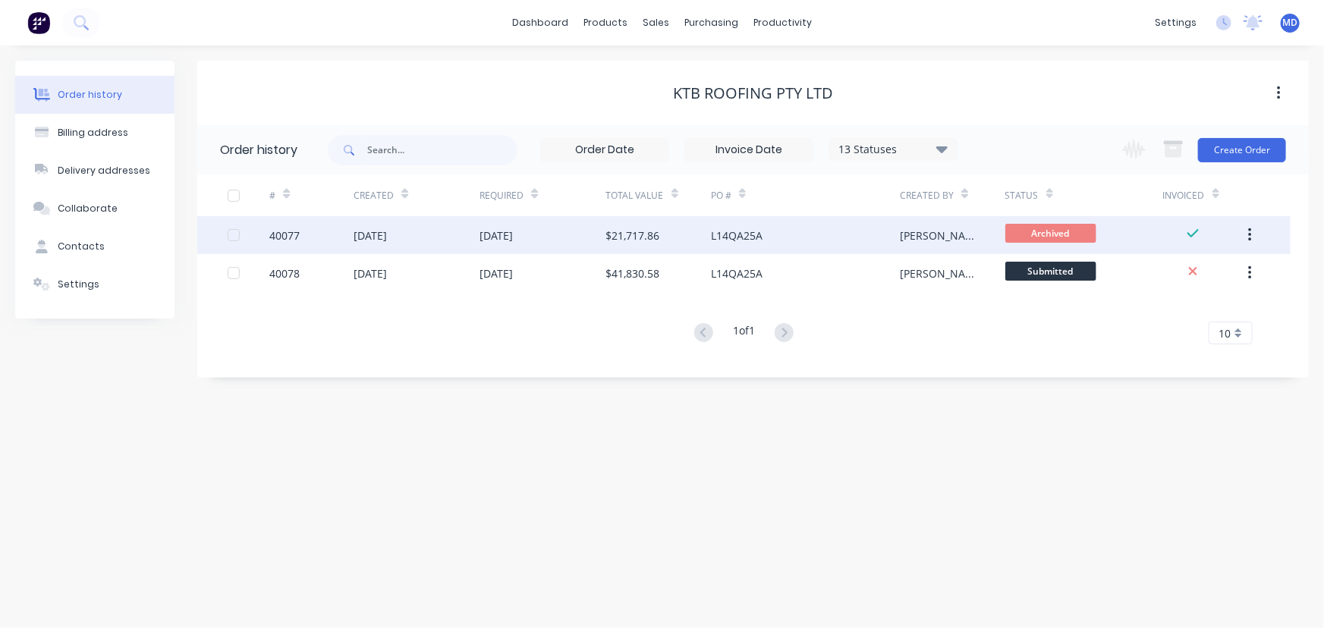
click at [378, 232] on div "[DATE]" at bounding box center [370, 236] width 33 height 16
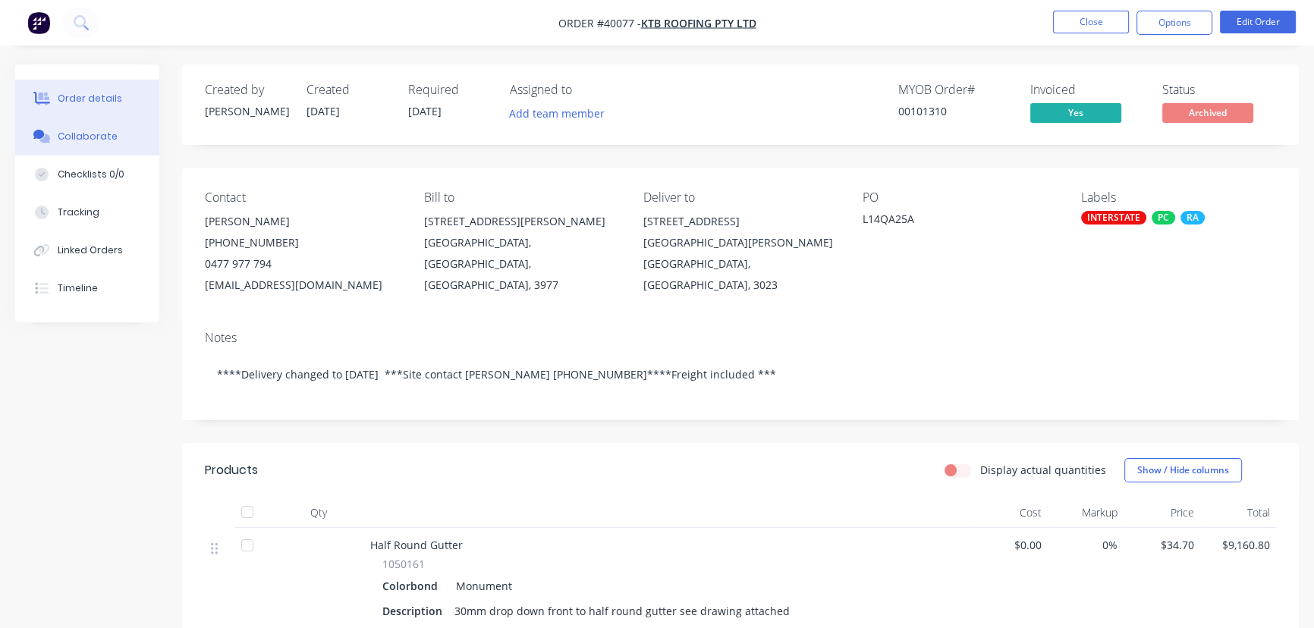
click at [79, 130] on div "Collaborate" at bounding box center [88, 137] width 60 height 14
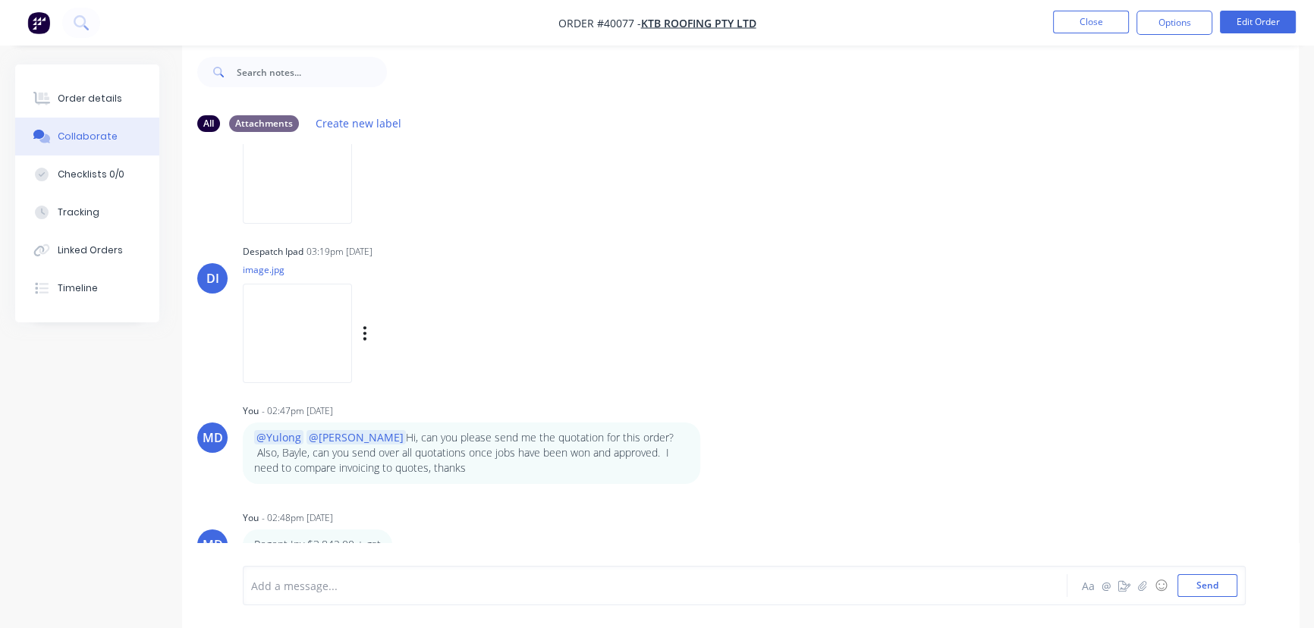
scroll to position [1580, 0]
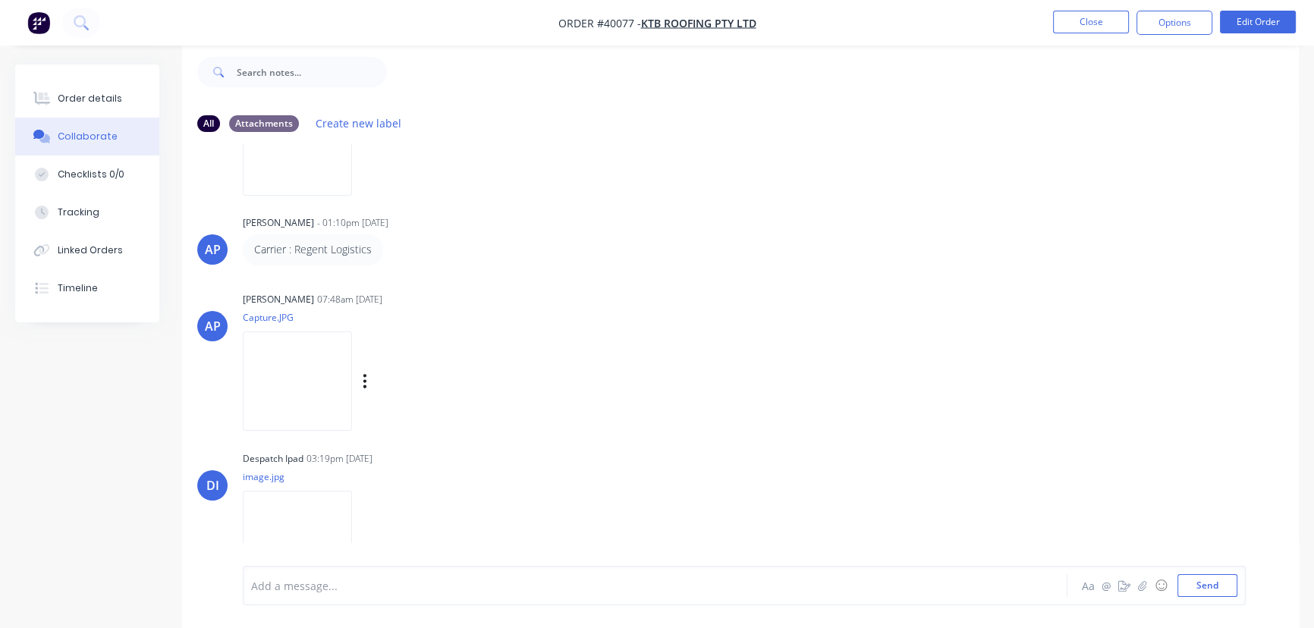
click at [341, 365] on img at bounding box center [297, 381] width 109 height 99
click at [1077, 18] on button "Close" at bounding box center [1091, 22] width 76 height 23
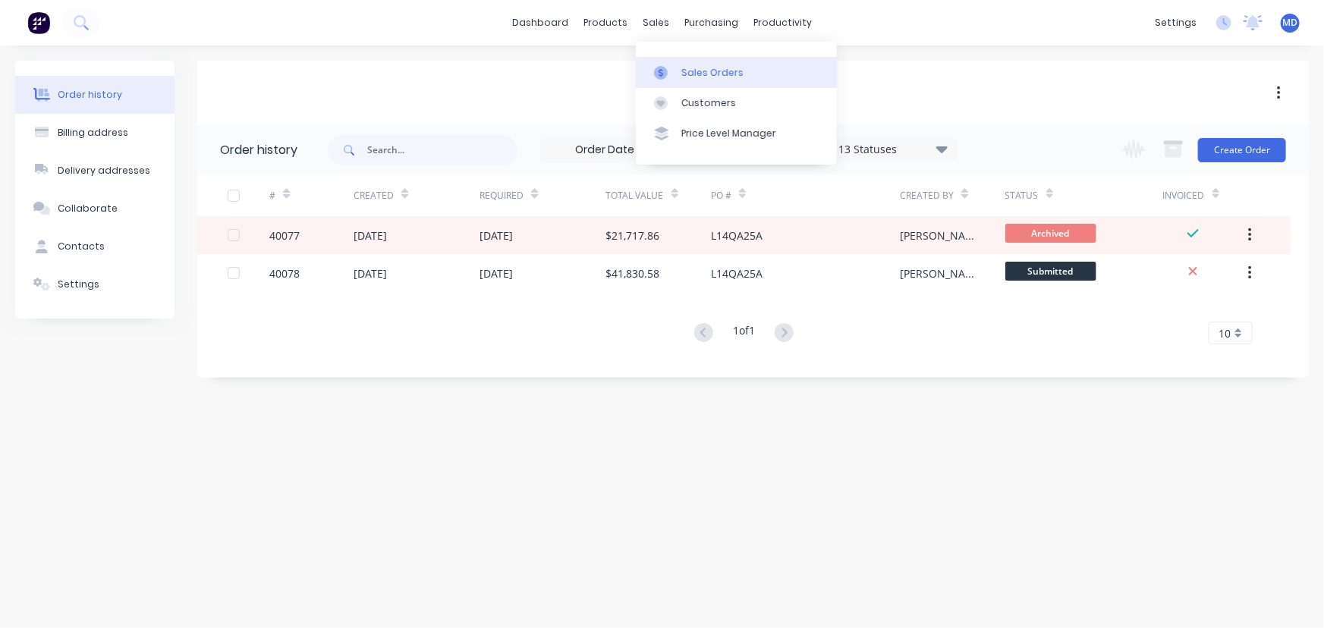
click at [693, 64] on link "Sales Orders" at bounding box center [736, 72] width 201 height 30
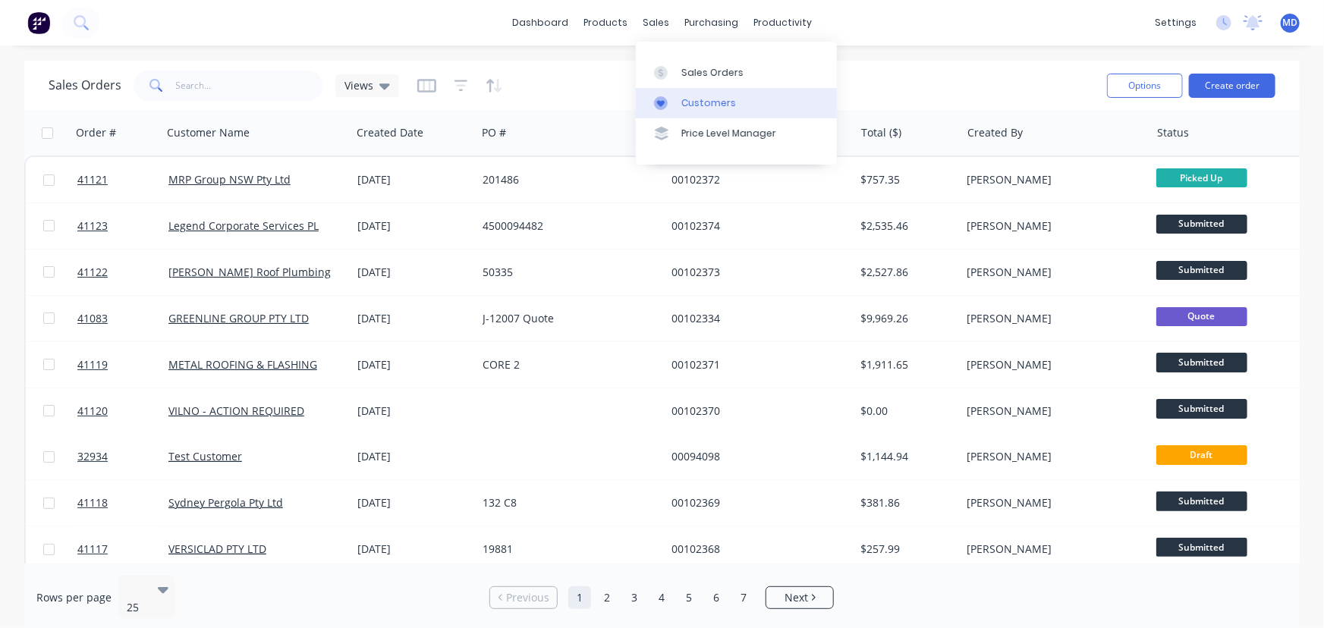
click at [716, 100] on div "Customers" at bounding box center [708, 103] width 55 height 14
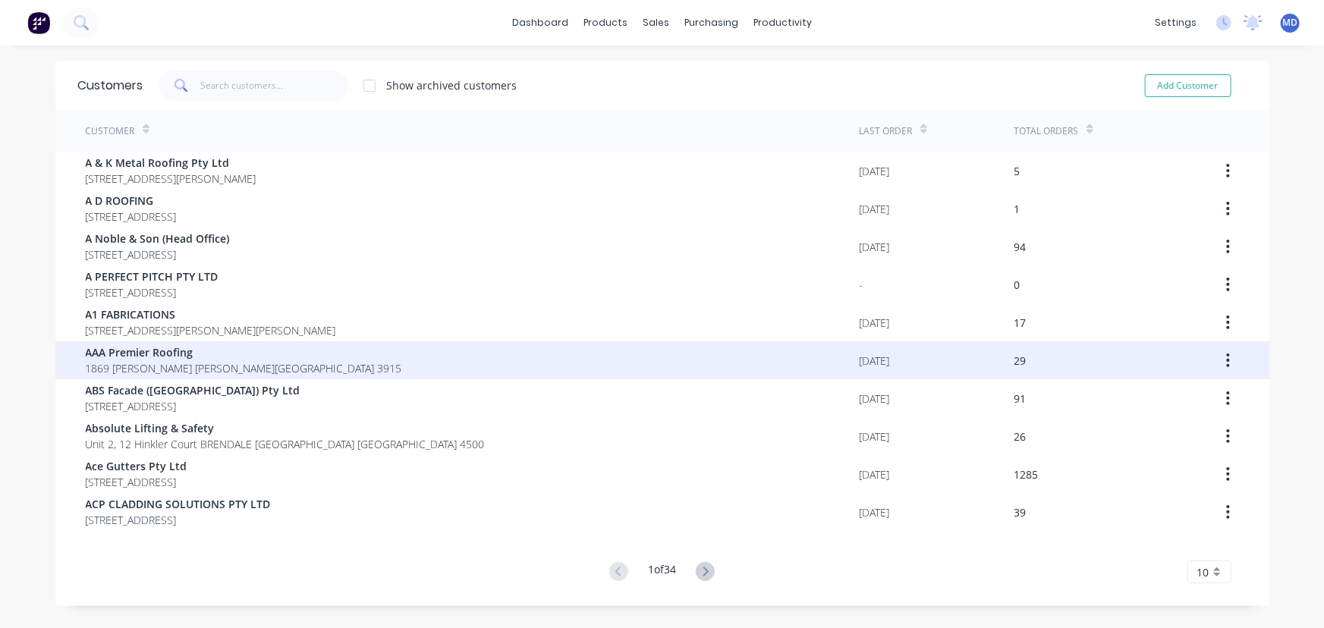
click at [168, 348] on span "AAA Premier Roofing" at bounding box center [244, 352] width 316 height 16
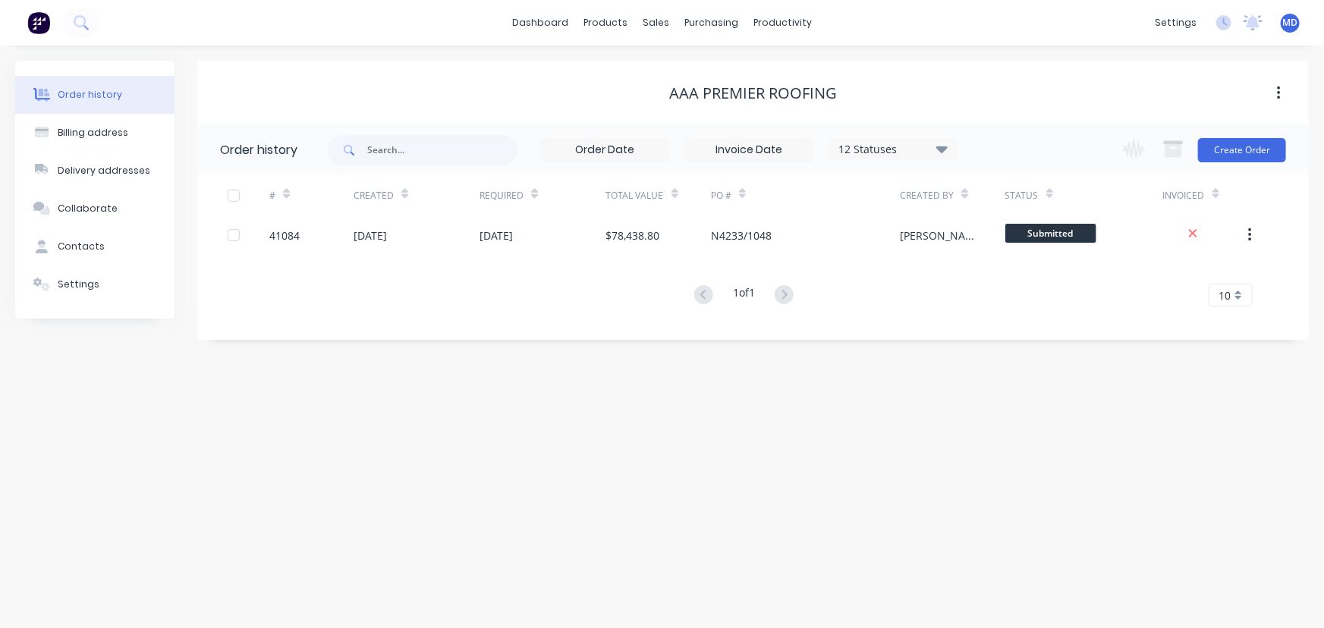
click at [939, 144] on icon at bounding box center [941, 149] width 11 height 18
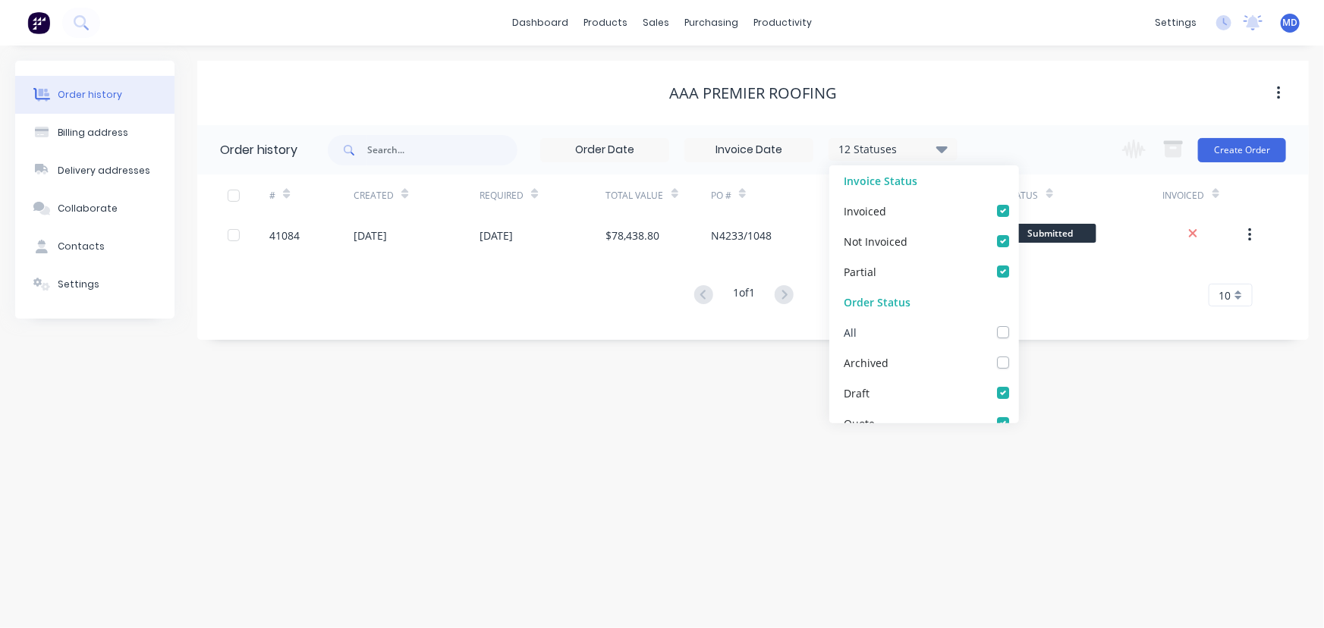
click at [1018, 324] on label at bounding box center [1018, 324] width 0 height 0
click at [1018, 337] on input "checkbox" at bounding box center [1024, 331] width 12 height 14
checkbox input "true"
drag, startPoint x: 1088, startPoint y: 396, endPoint x: 1077, endPoint y: 394, distance: 10.7
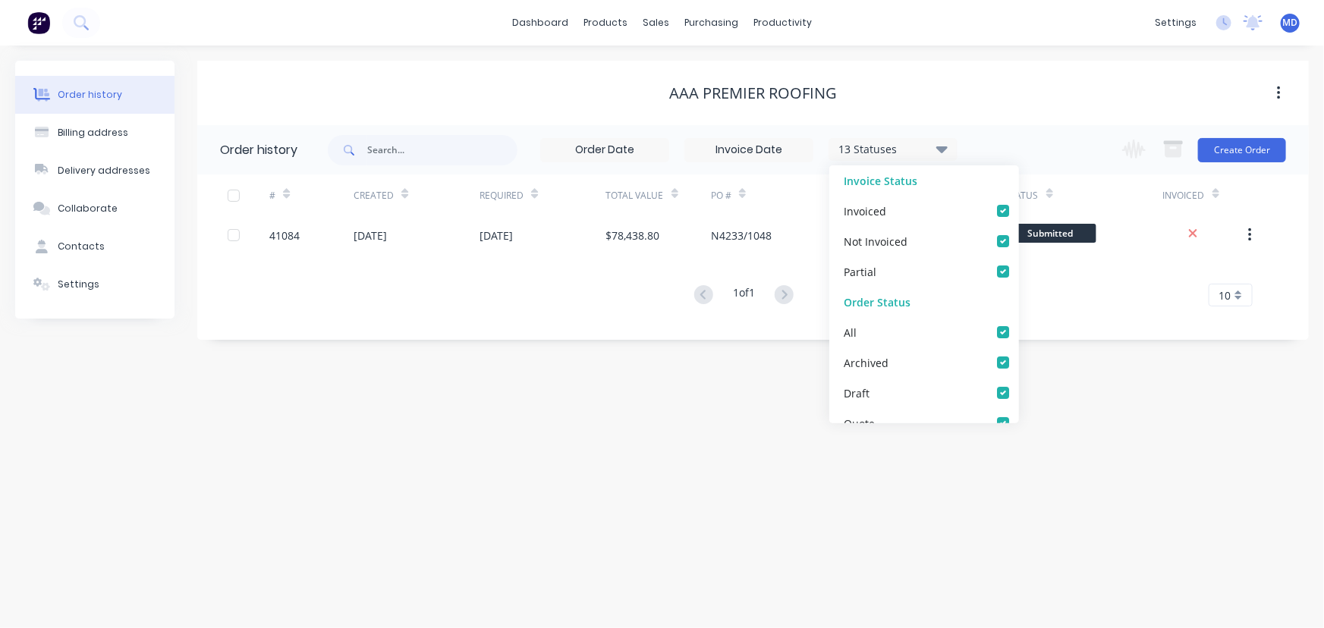
click at [1086, 395] on div "Order history Billing address Delivery addresses Collaborate Contacts Settings …" at bounding box center [662, 337] width 1324 height 583
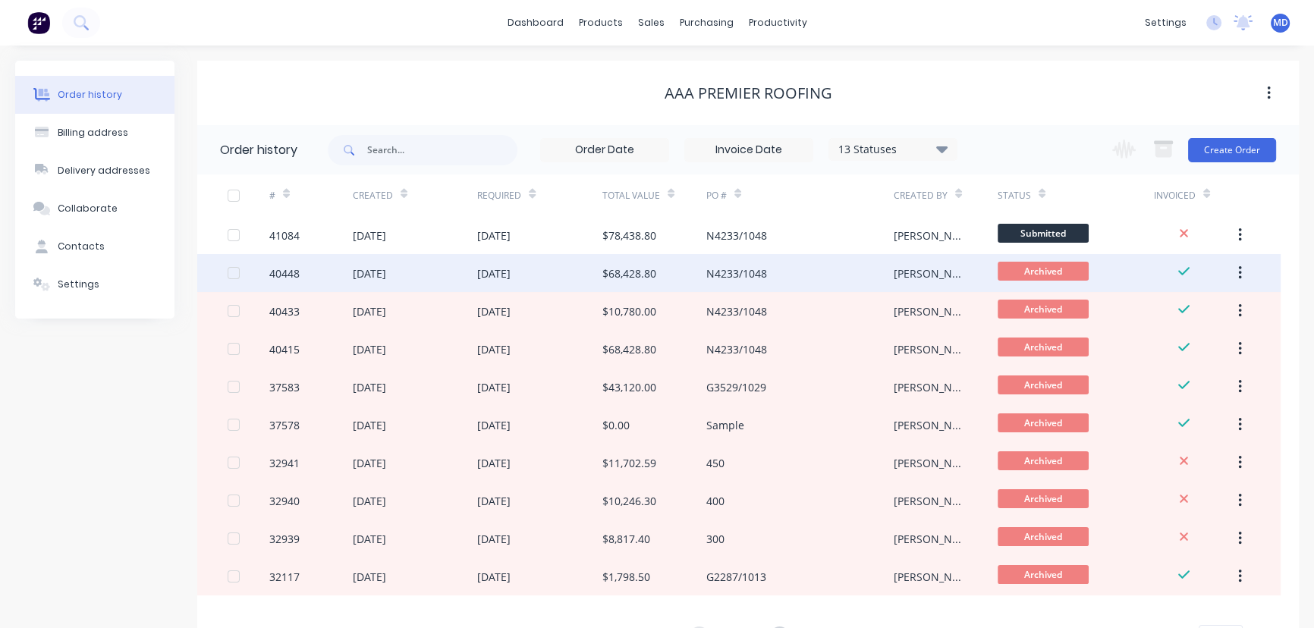
click at [566, 273] on div "[DATE]" at bounding box center [539, 273] width 125 height 38
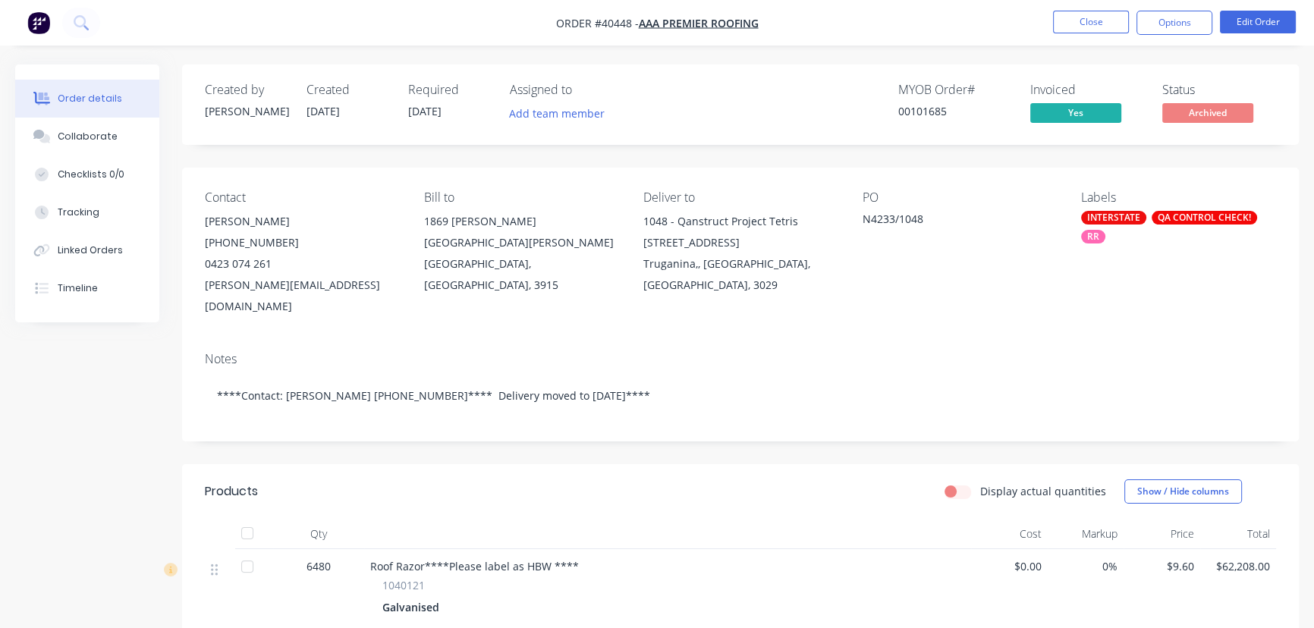
click at [1077, 34] on li "Close" at bounding box center [1091, 23] width 76 height 24
click at [1077, 16] on button "Close" at bounding box center [1091, 22] width 76 height 23
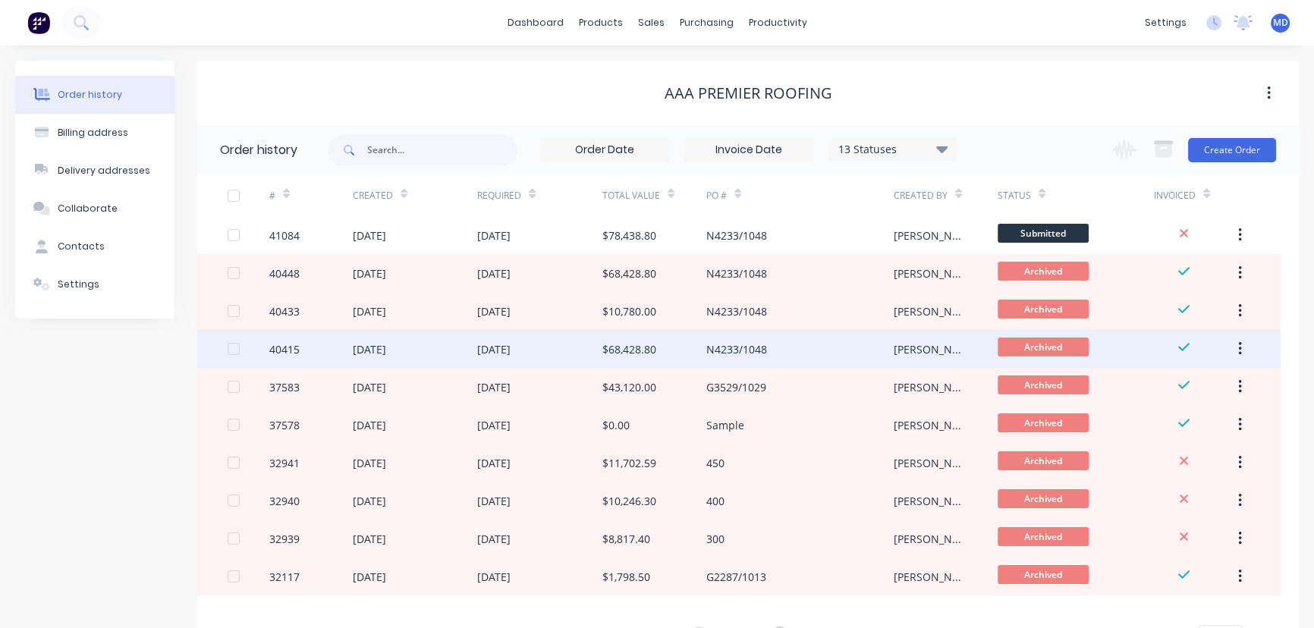
click at [503, 350] on div "[DATE]" at bounding box center [493, 349] width 33 height 16
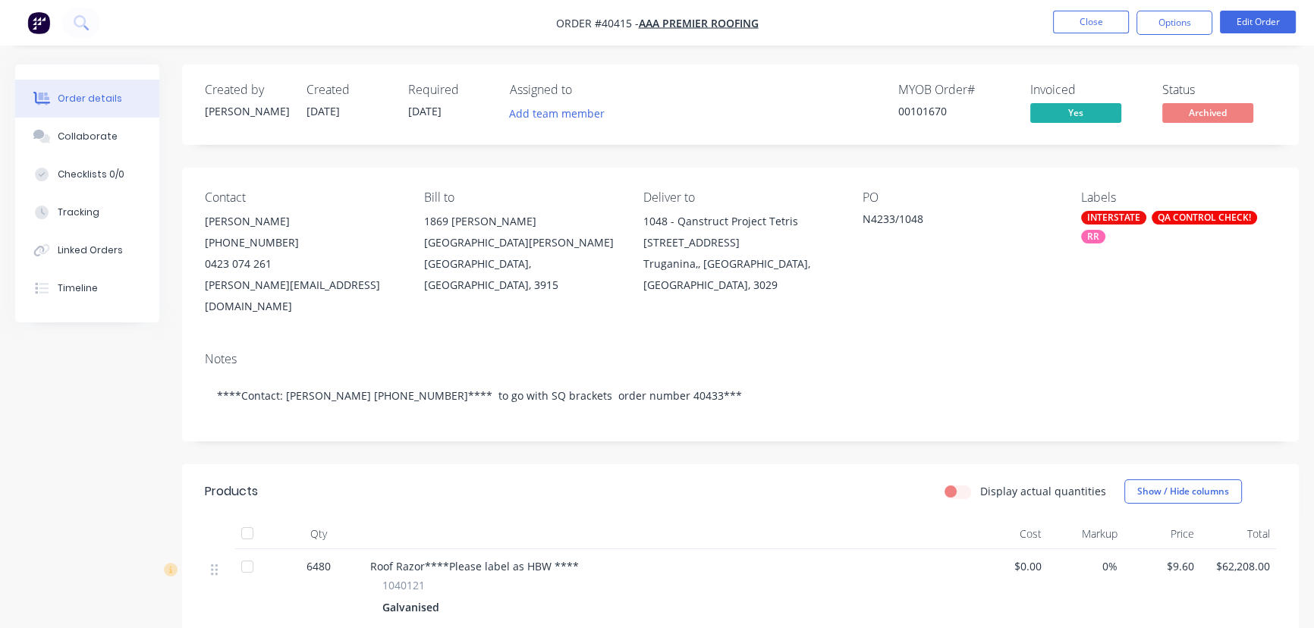
click at [90, 137] on div "Collaborate" at bounding box center [88, 137] width 60 height 14
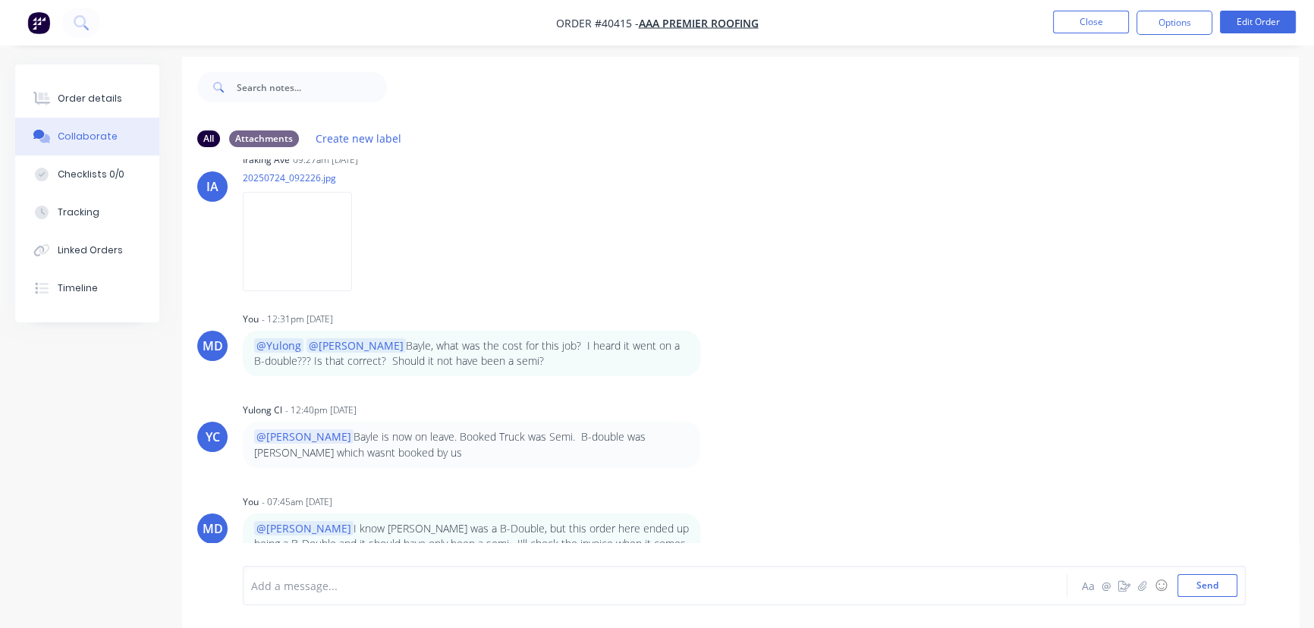
scroll to position [23, 0]
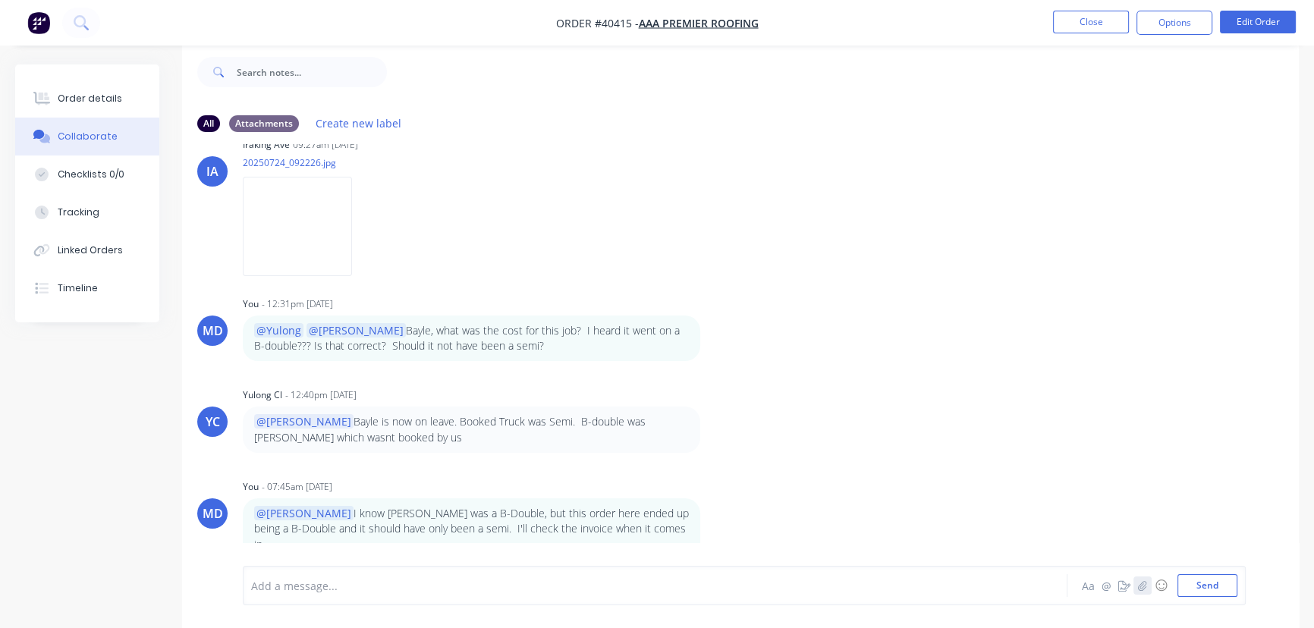
click at [1140, 585] on icon "button" at bounding box center [1142, 585] width 9 height 11
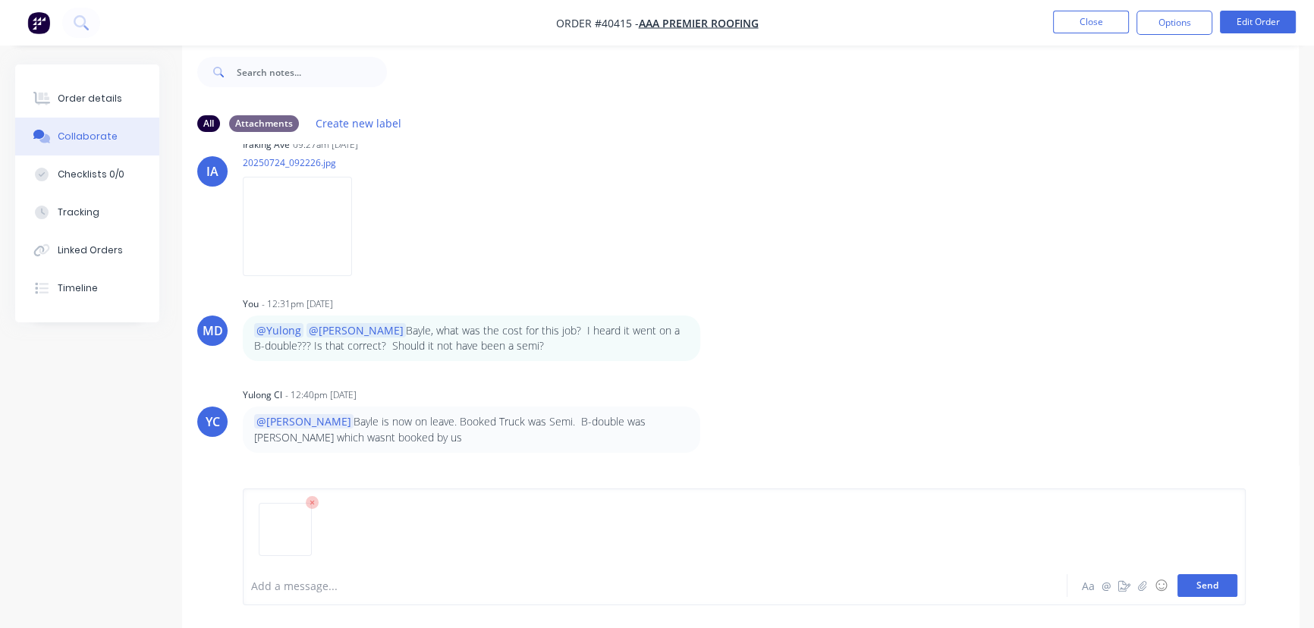
click at [1203, 584] on button "Send" at bounding box center [1207, 585] width 60 height 23
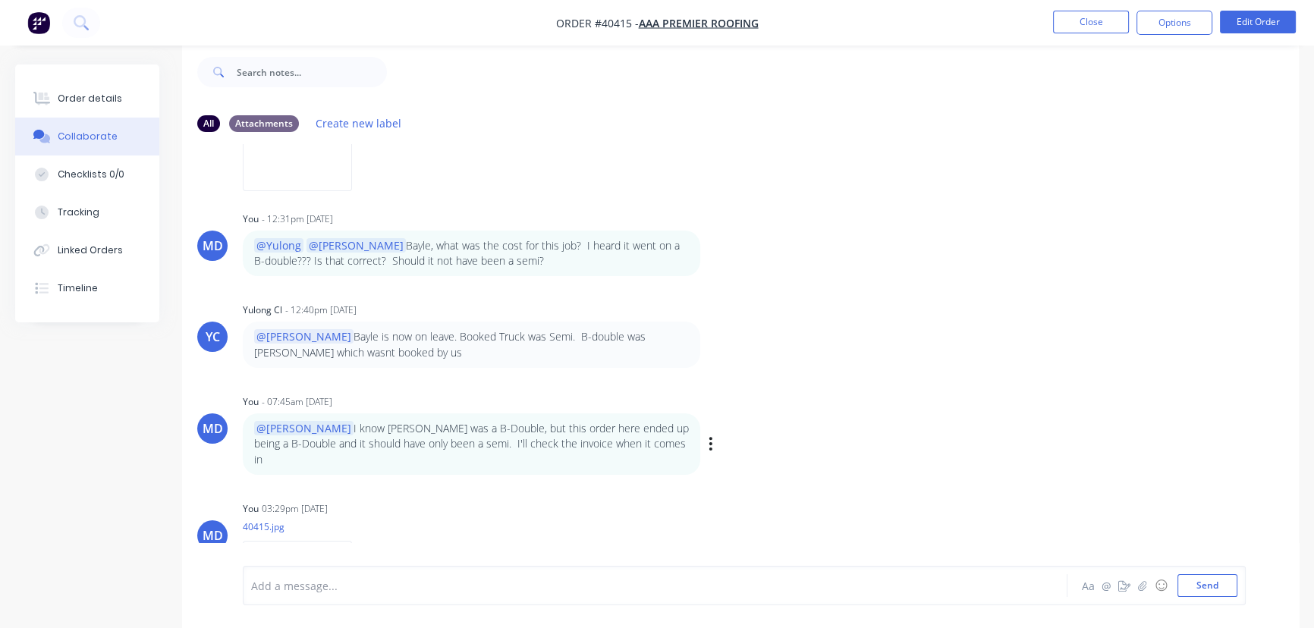
scroll to position [1642, 0]
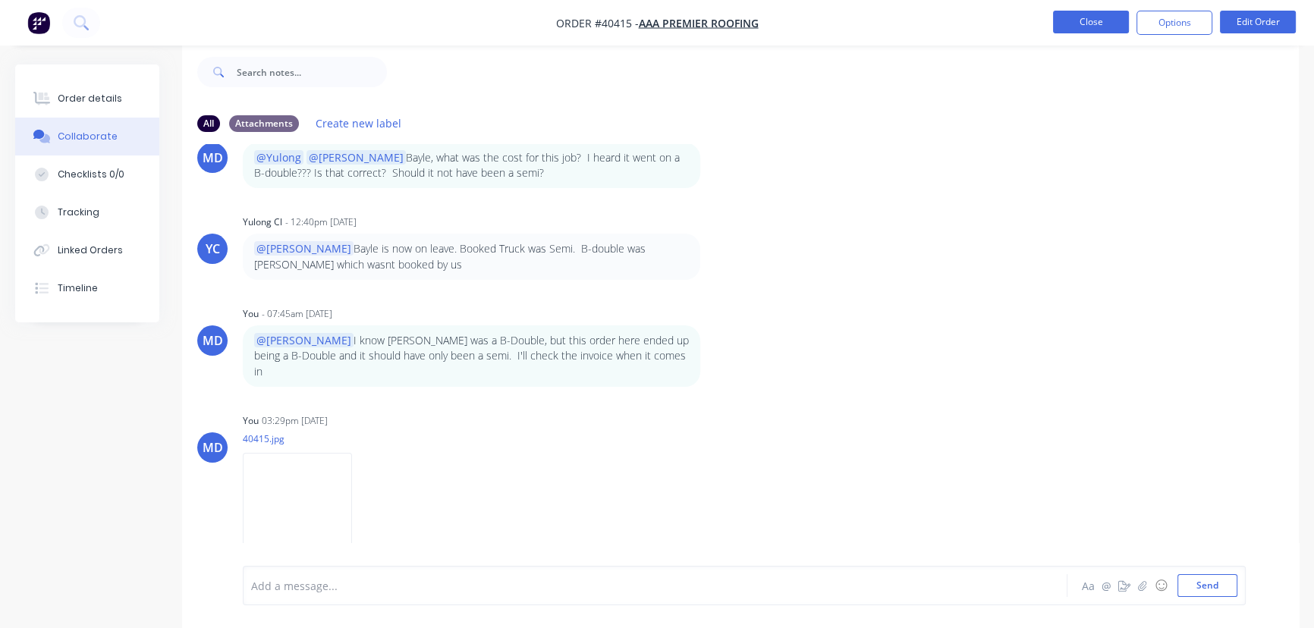
click at [1086, 20] on button "Close" at bounding box center [1091, 22] width 76 height 23
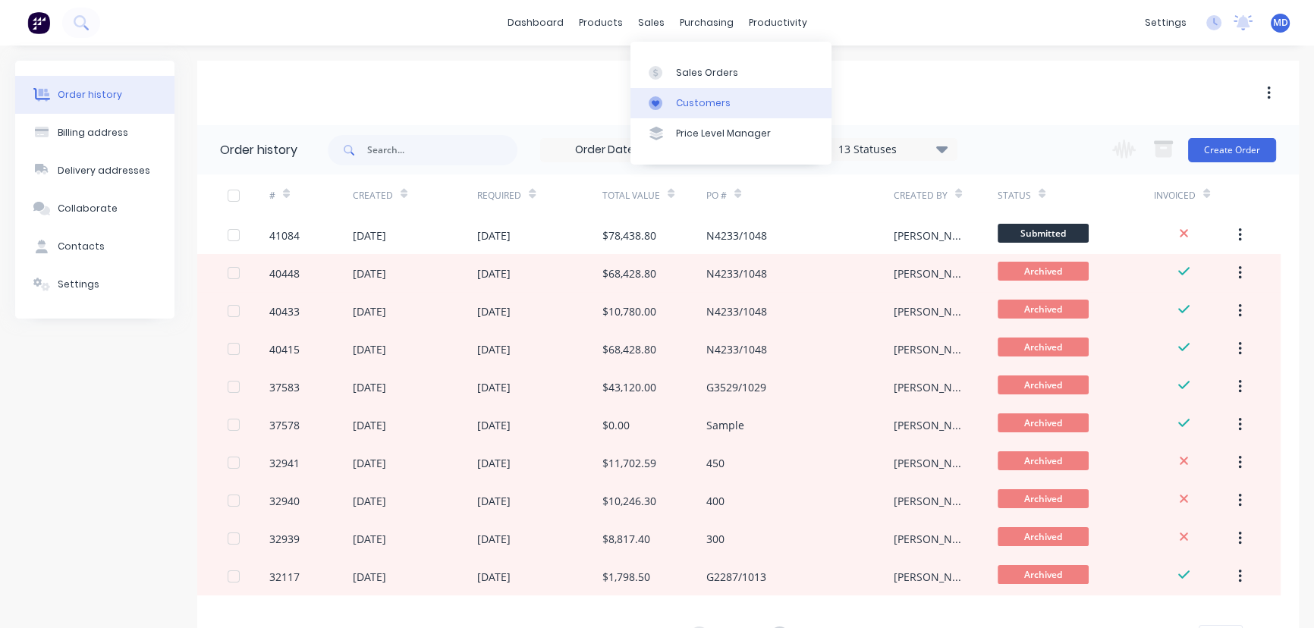
click at [691, 99] on div "Customers" at bounding box center [703, 103] width 55 height 14
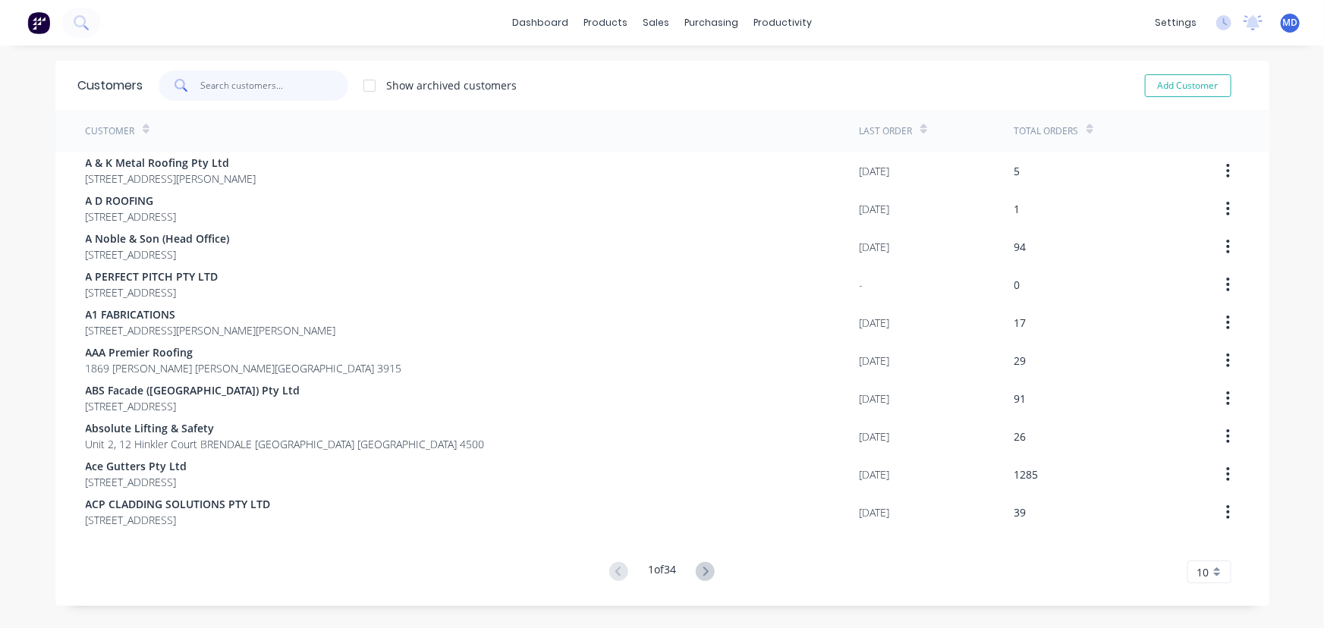
click at [263, 90] on input "text" at bounding box center [274, 86] width 148 height 30
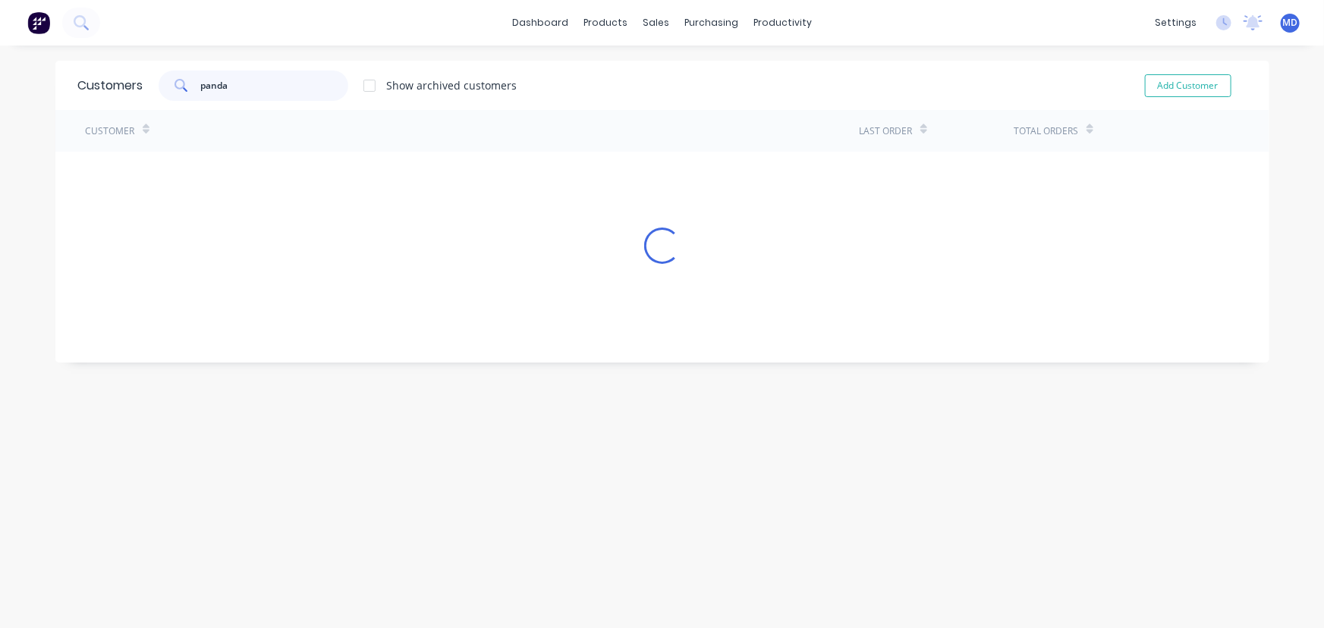
type input "panda"
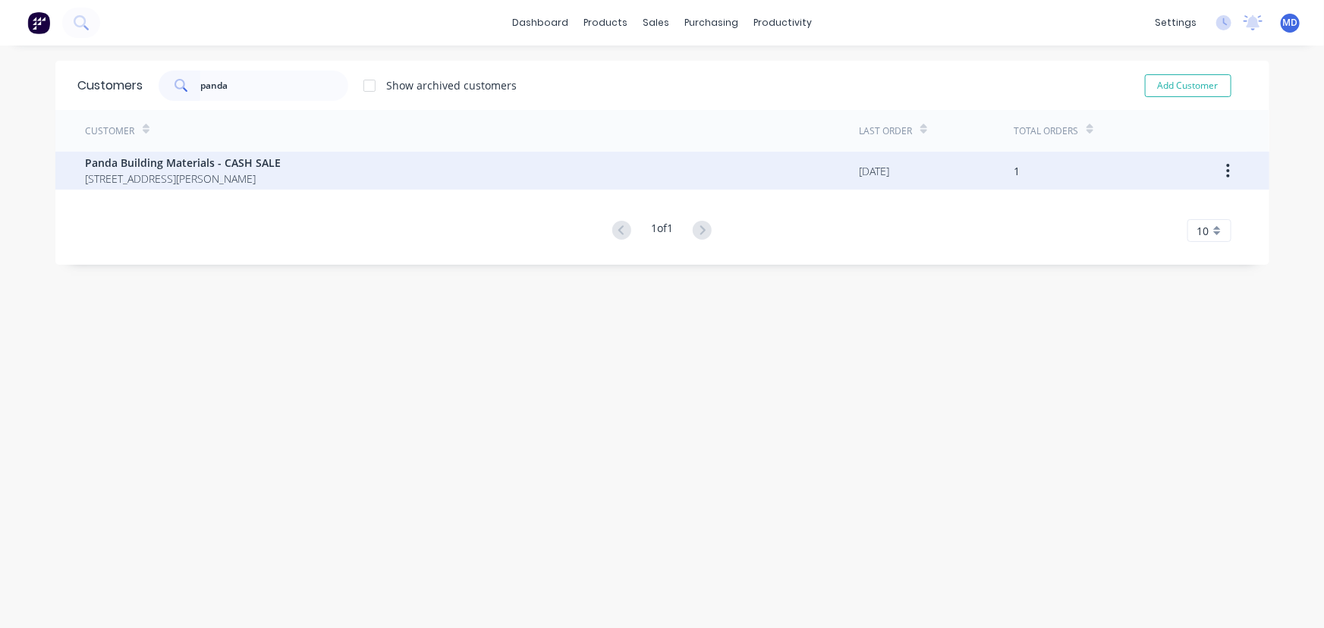
click at [255, 168] on span "Panda Building Materials - CASH SALE" at bounding box center [184, 163] width 196 height 16
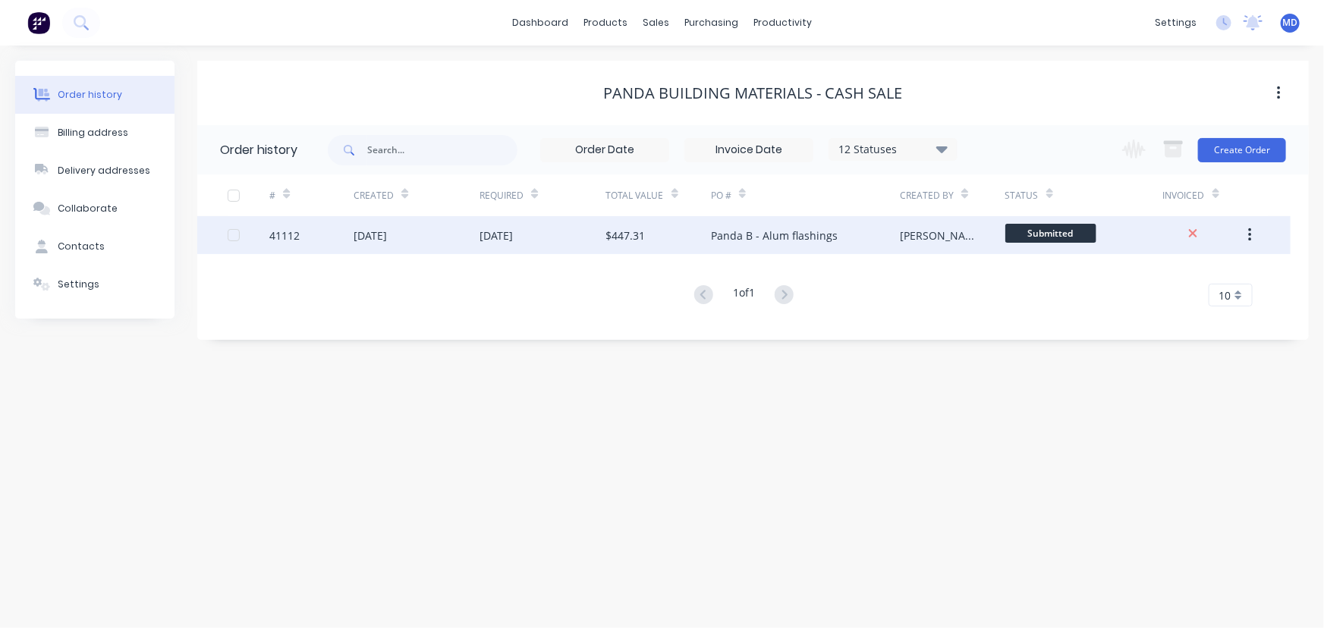
click at [623, 228] on div "$447.31" at bounding box center [625, 236] width 39 height 16
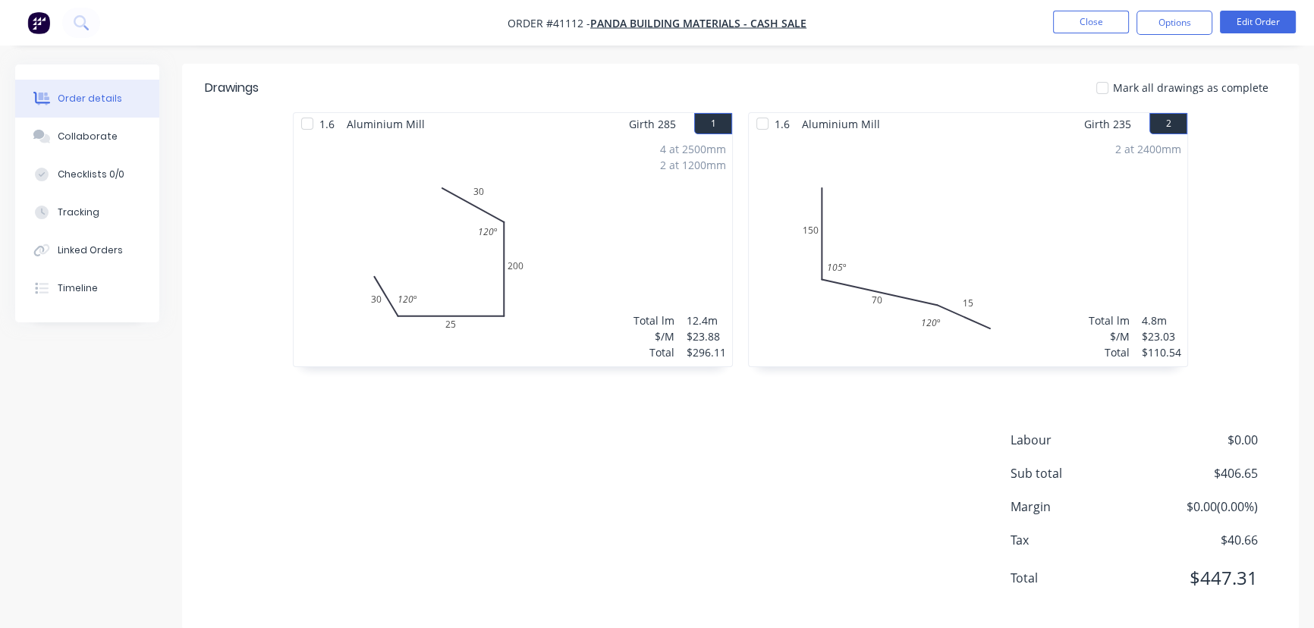
scroll to position [382, 0]
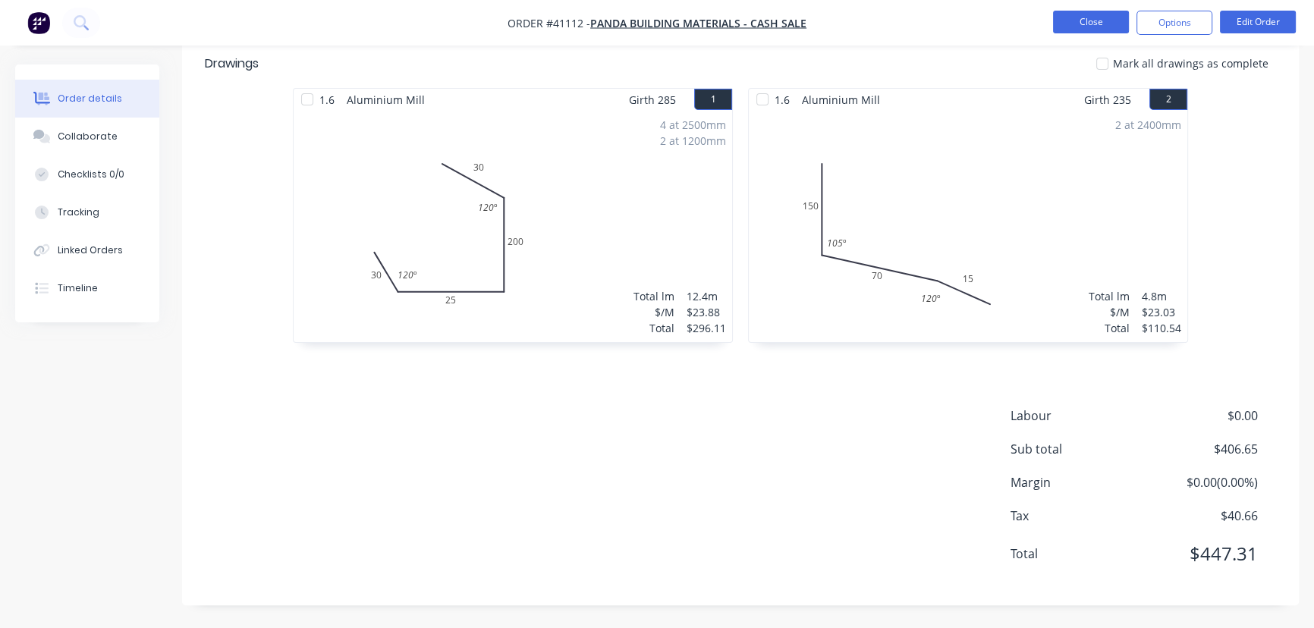
click at [1103, 20] on button "Close" at bounding box center [1091, 22] width 76 height 23
